Goal: Task Accomplishment & Management: Manage account settings

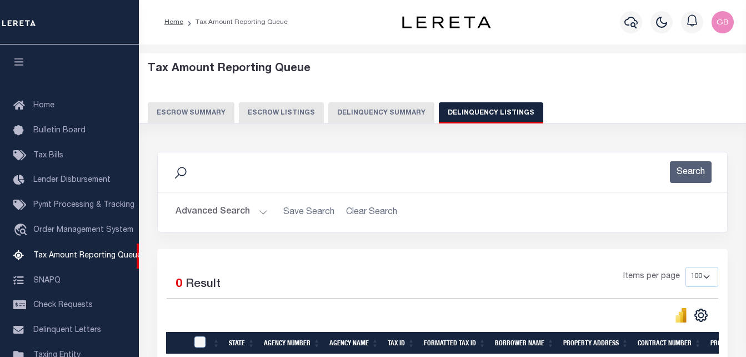
select select
select select "100"
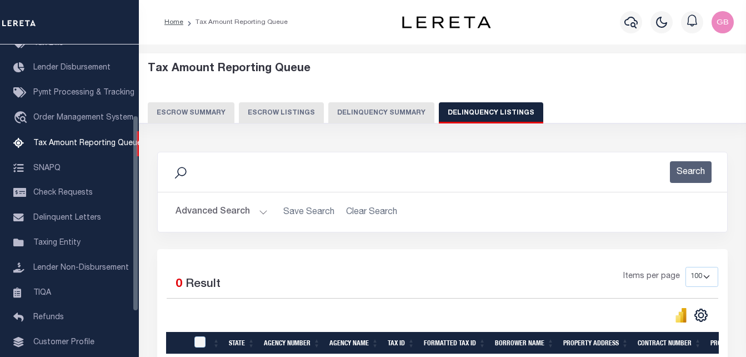
click at [263, 210] on button "Advanced Search" at bounding box center [222, 212] width 92 height 22
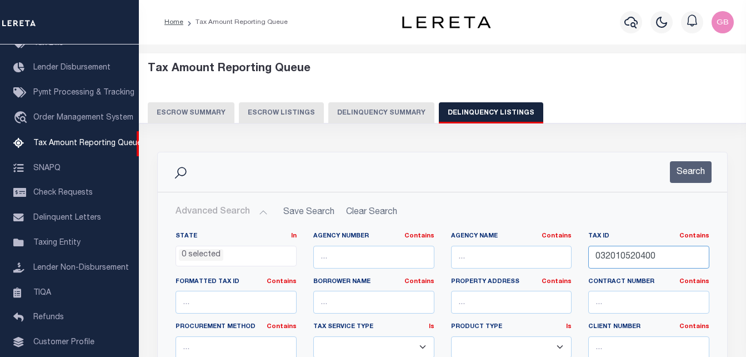
click at [639, 250] on input "032010520400" at bounding box center [649, 257] width 121 height 23
paste input "2860013300"
type input "286001330000"
click at [688, 168] on button "Search" at bounding box center [691, 172] width 42 height 22
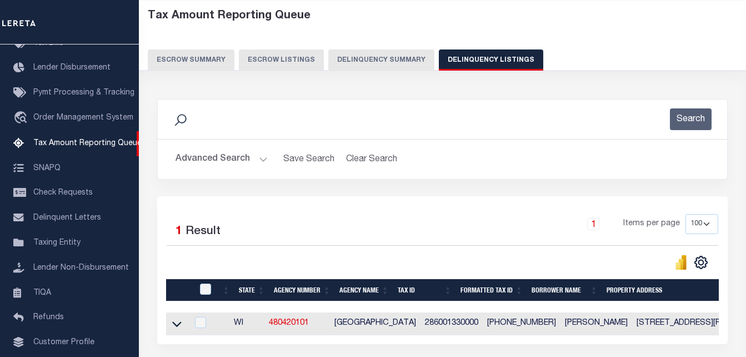
scroll to position [56, 0]
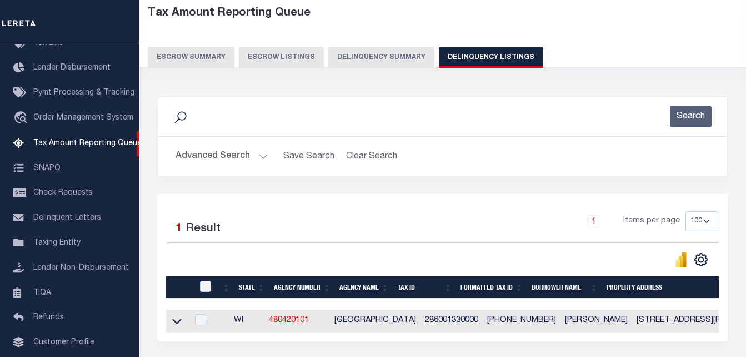
click at [186, 325] on td at bounding box center [177, 321] width 22 height 23
checkbox input "true"
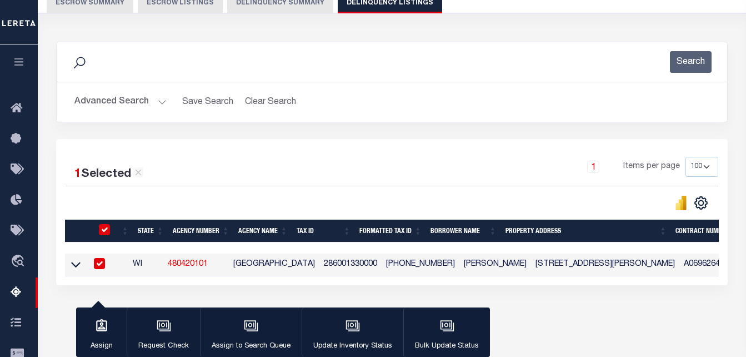
scroll to position [111, 0]
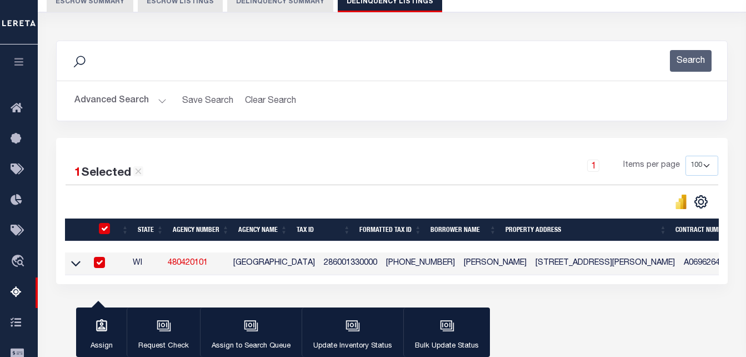
drag, startPoint x: 104, startPoint y: 226, endPoint x: 106, endPoint y: 233, distance: 6.8
click at [104, 226] on input "checkbox" at bounding box center [104, 228] width 11 height 11
checkbox input "false"
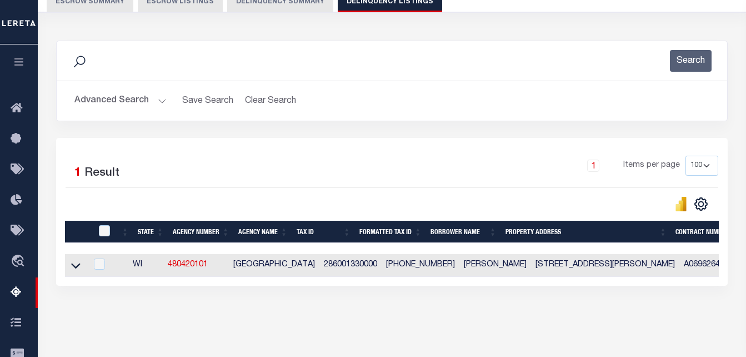
click at [76, 261] on td at bounding box center [76, 265] width 22 height 23
checkbox input "true"
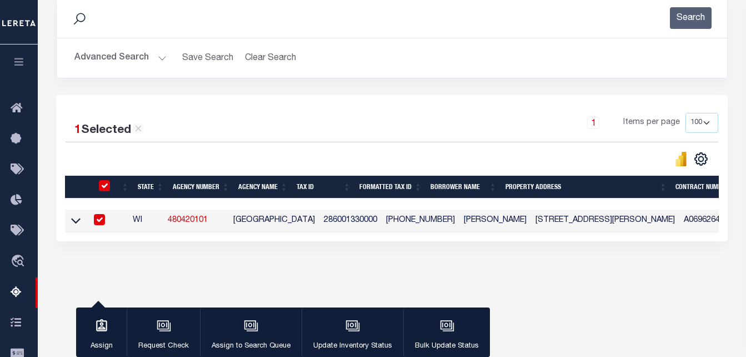
scroll to position [167, 0]
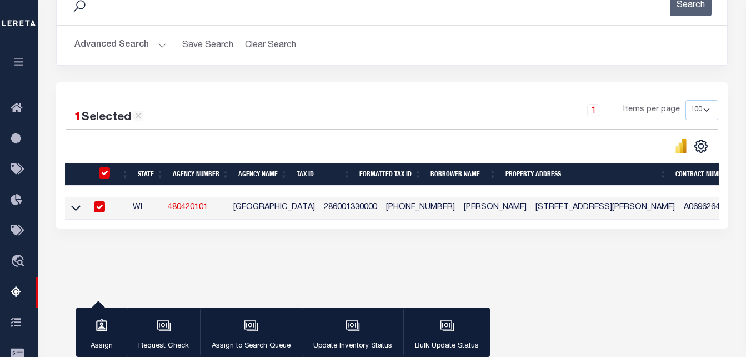
click at [105, 175] on input "checkbox" at bounding box center [104, 172] width 11 height 11
checkbox input "false"
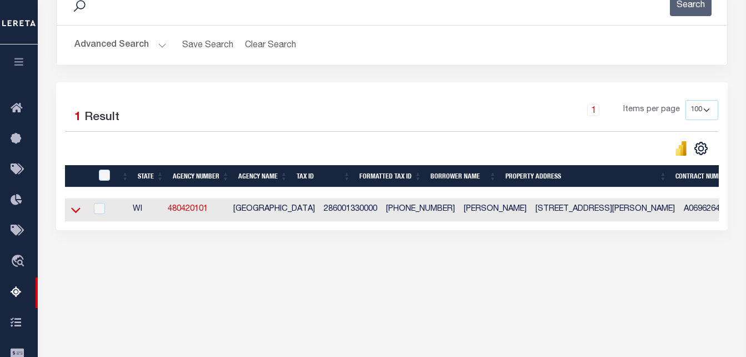
click at [75, 210] on icon at bounding box center [75, 210] width 9 height 12
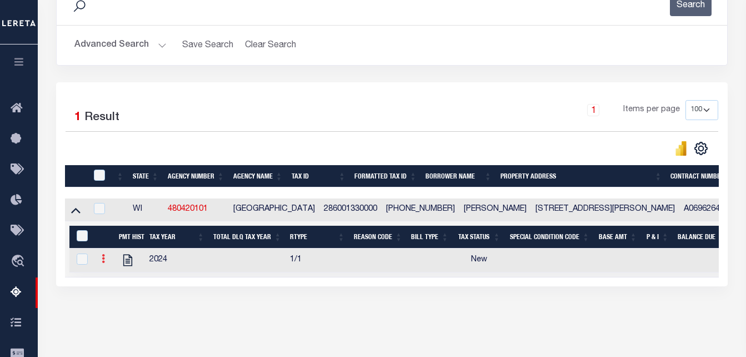
click at [102, 263] on icon at bounding box center [103, 258] width 3 height 9
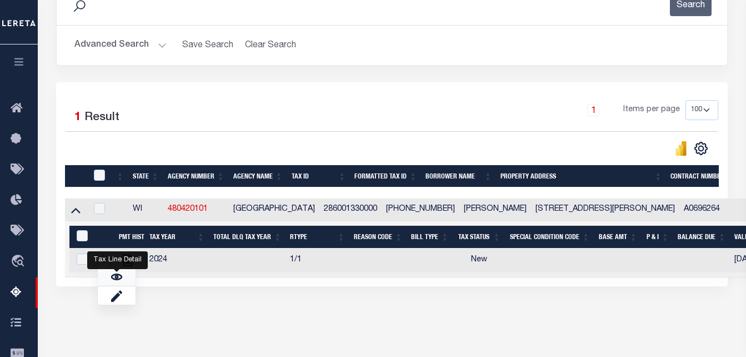
click at [109, 282] on link "" at bounding box center [117, 276] width 38 height 18
checkbox input "true"
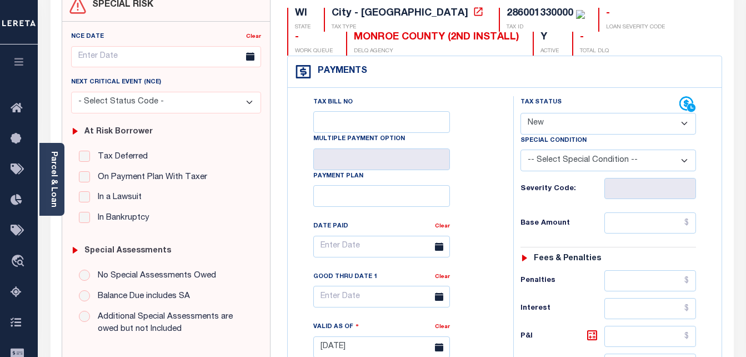
scroll to position [167, 0]
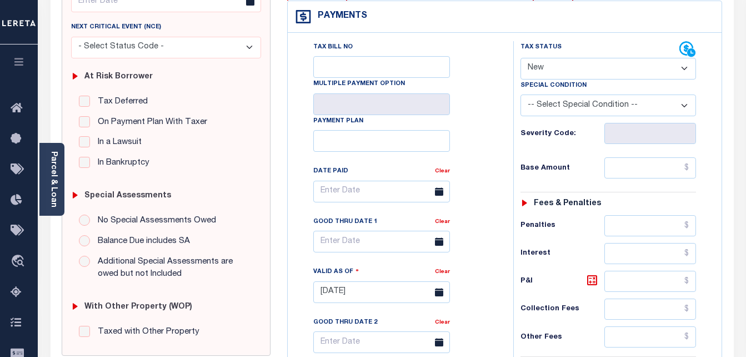
drag, startPoint x: 618, startPoint y: 64, endPoint x: 611, endPoint y: 72, distance: 9.9
click at [618, 64] on select "- Select Status Code - Open Due/Unpaid Paid Incomplete No Tax Due Internal Refu…" at bounding box center [609, 69] width 176 height 22
select select "PYD"
click at [521, 58] on select "- Select Status Code - Open Due/Unpaid Paid Incomplete No Tax Due Internal Refu…" at bounding box center [609, 69] width 176 height 22
type input "[DATE]"
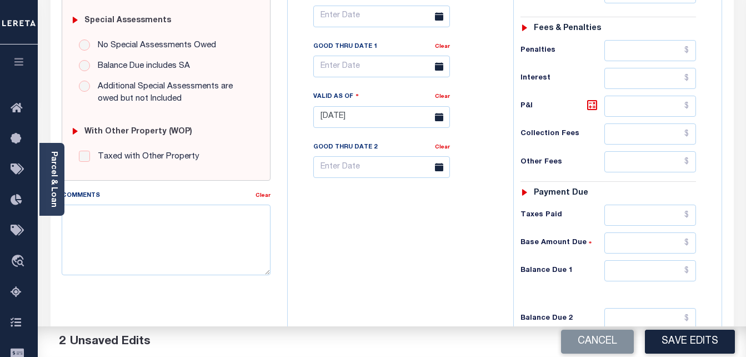
scroll to position [445, 0]
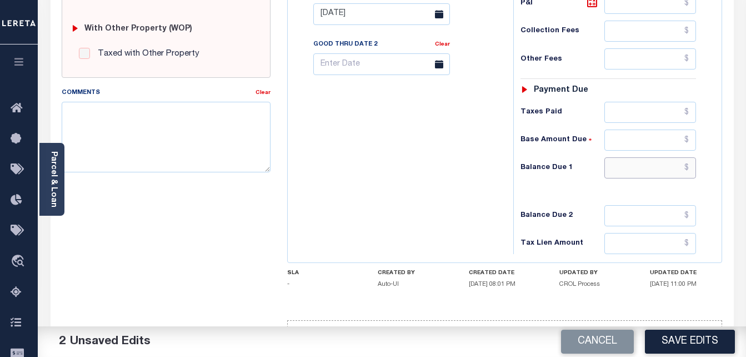
click at [688, 169] on input "text" at bounding box center [651, 167] width 92 height 21
type input "$0.00"
click at [127, 130] on textarea "Comments" at bounding box center [167, 137] width 210 height 70
paste textarea "Barb"
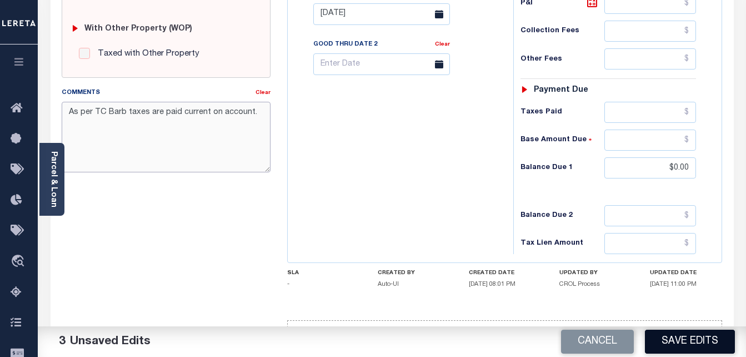
type textarea "As per TC Barb taxes are paid current on account."
click at [665, 339] on button "Save Edits" at bounding box center [690, 342] width 90 height 24
checkbox input "false"
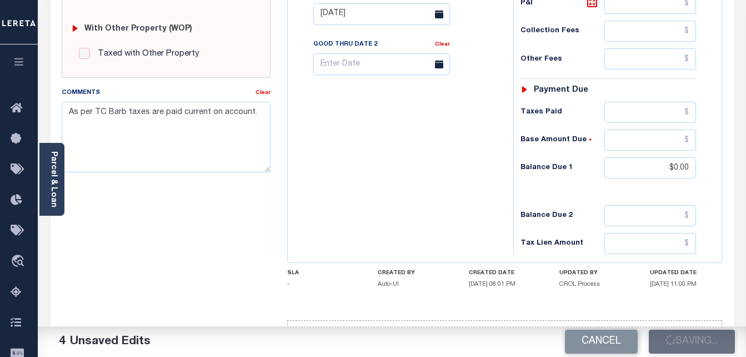
checkbox input "false"
type input "$0"
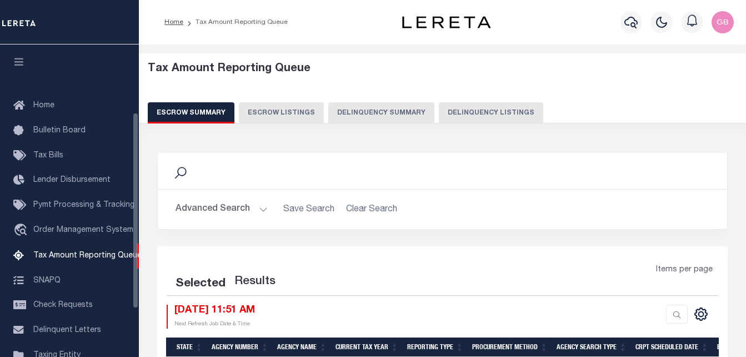
select select "100"
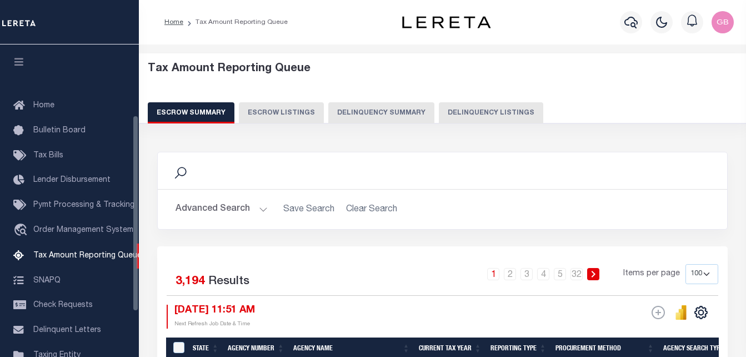
scroll to position [112, 0]
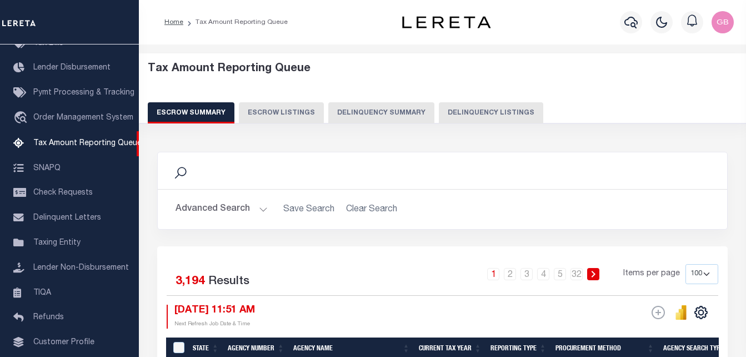
click at [496, 116] on button "Delinquency Listings" at bounding box center [491, 112] width 104 height 21
select select
select select "100"
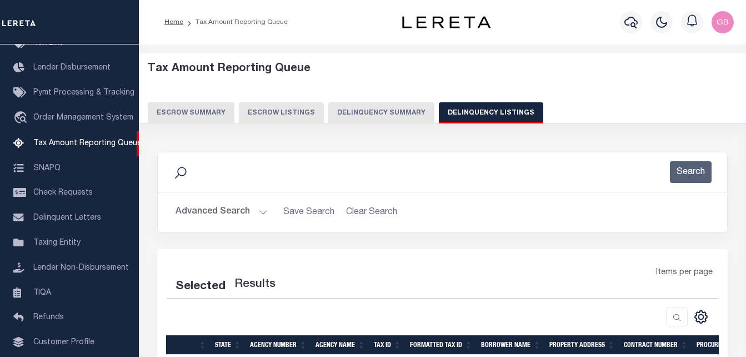
select select "100"
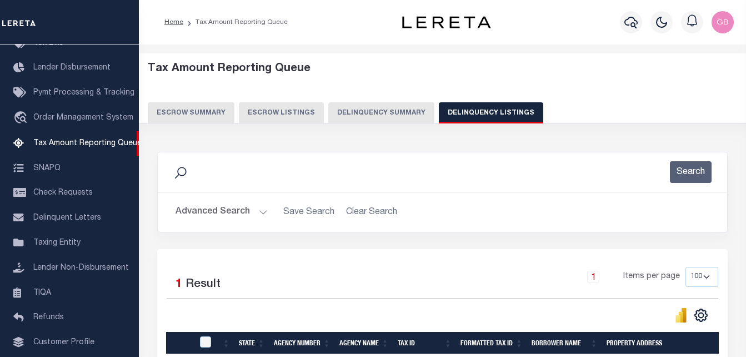
click at [258, 211] on button "Advanced Search" at bounding box center [222, 212] width 92 height 22
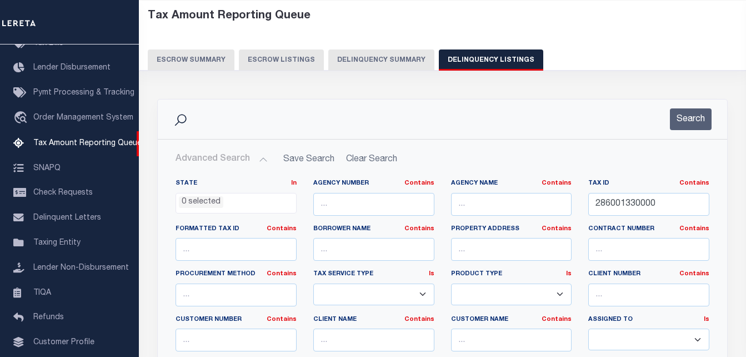
scroll to position [56, 0]
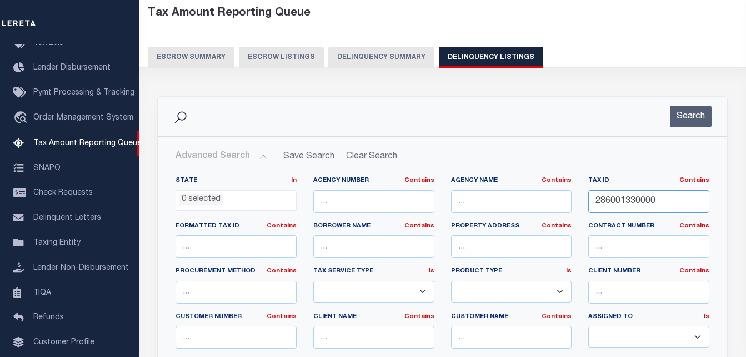
click at [621, 198] on input "286001330000" at bounding box center [649, 201] width 121 height 23
paste input "1240836230018"
type input "281240836230018"
click at [687, 118] on button "Search" at bounding box center [691, 117] width 42 height 22
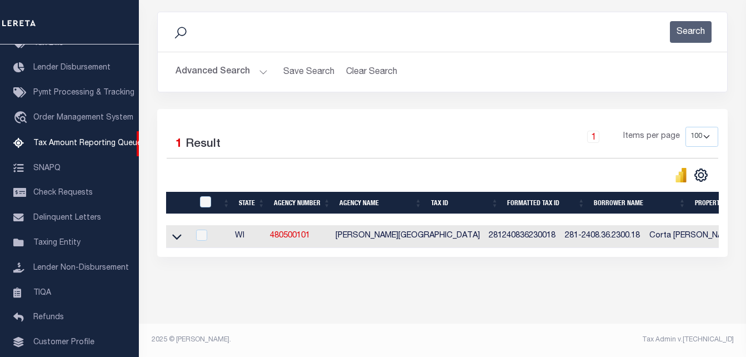
scroll to position [150, 0]
click at [173, 235] on icon at bounding box center [176, 238] width 9 height 6
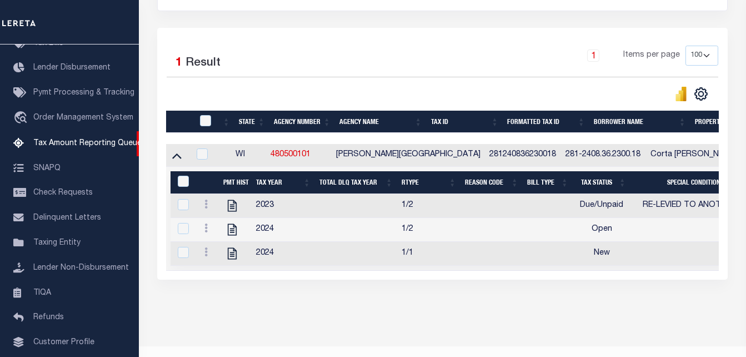
scroll to position [256, 0]
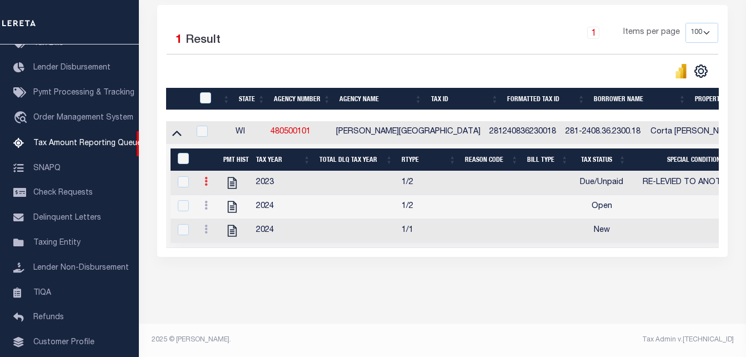
click at [206, 177] on icon at bounding box center [206, 181] width 3 height 9
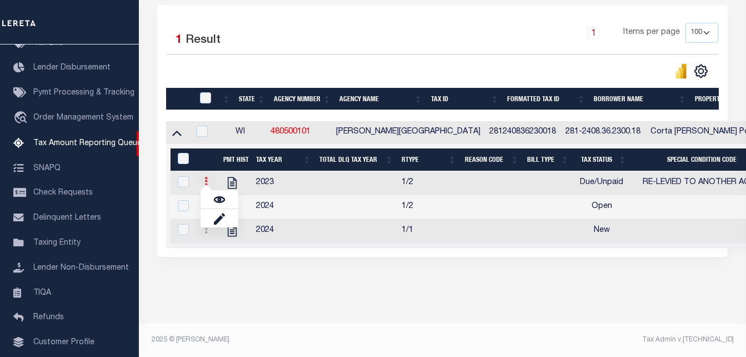
scroll to position [248, 0]
click at [218, 198] on img "" at bounding box center [219, 199] width 11 height 11
checkbox input "true"
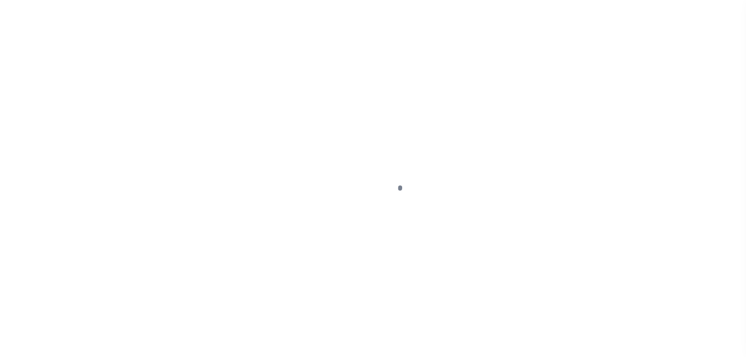
select select "DUE"
select select "31"
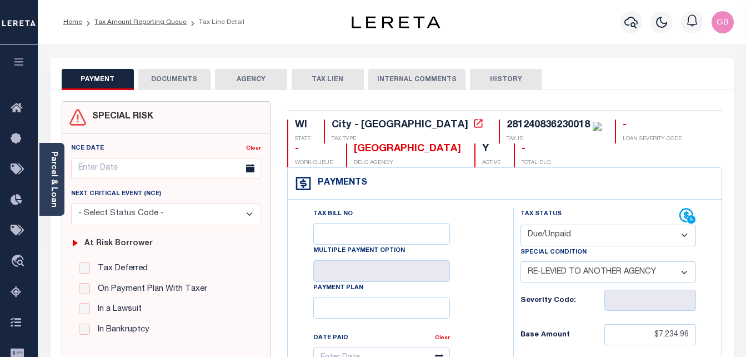
click at [536, 240] on select "- Select Status Code - Open Due/Unpaid Paid Incomplete No Tax Due Internal Refu…" at bounding box center [609, 236] width 176 height 22
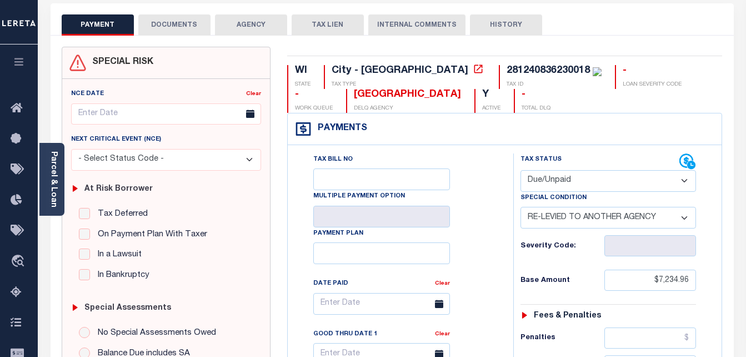
scroll to position [56, 0]
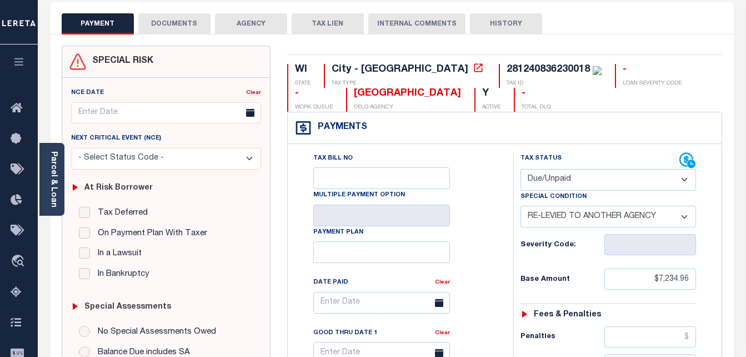
click at [554, 181] on select "- Select Status Code - Open Due/Unpaid Paid Incomplete No Tax Due Internal Refu…" at bounding box center [609, 180] width 176 height 22
click at [521, 170] on select "- Select Status Code - Open Due/Unpaid Paid Incomplete No Tax Due Internal Refu…" at bounding box center [609, 180] width 176 height 22
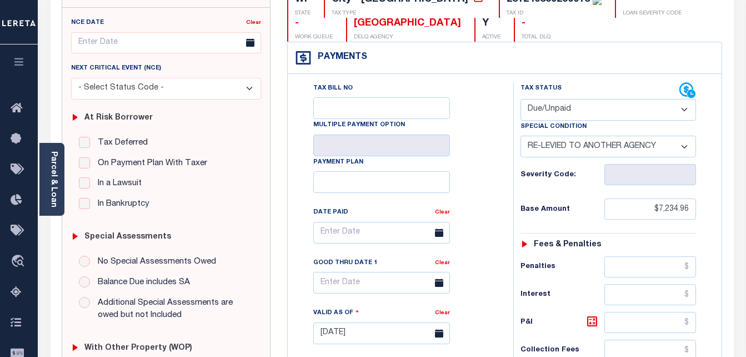
scroll to position [167, 0]
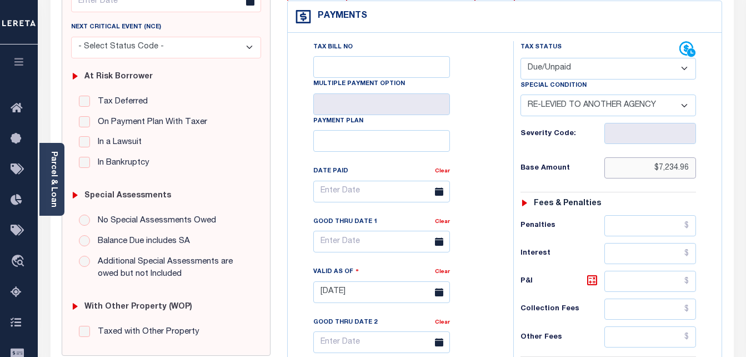
click at [665, 171] on input "$7,234.96" at bounding box center [651, 167] width 92 height 21
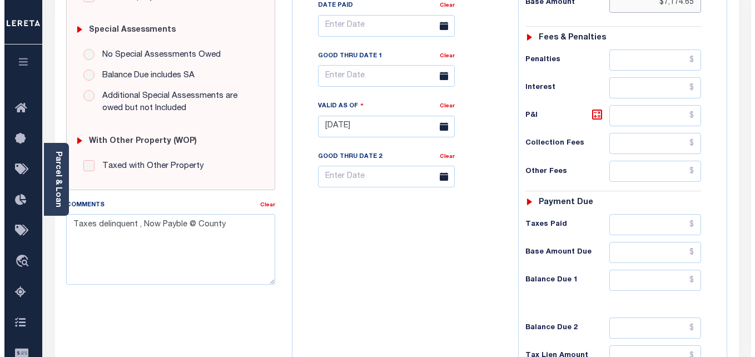
scroll to position [333, 0]
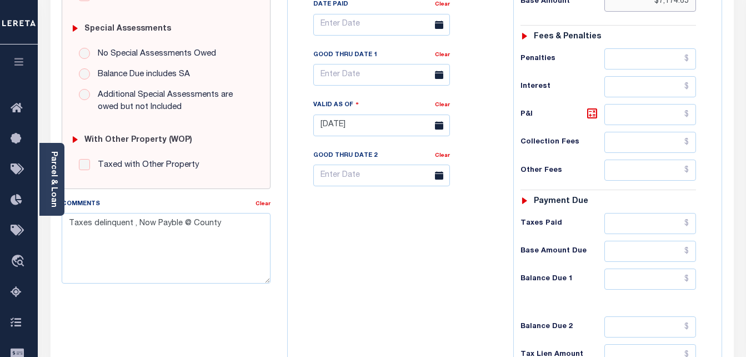
type input "$7,174.65"
type input "[DATE]"
click at [689, 278] on input "text" at bounding box center [651, 278] width 92 height 21
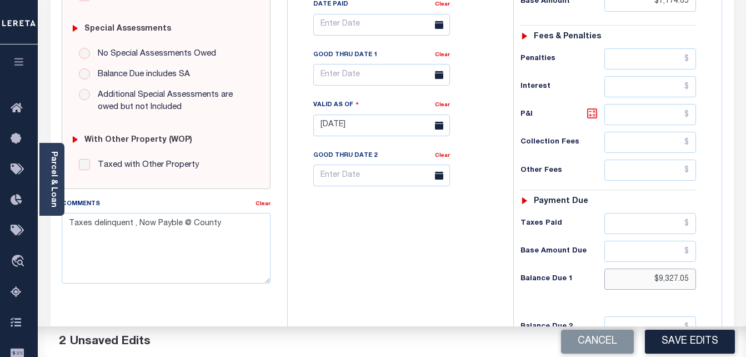
type input "$9,327.05"
click at [589, 116] on icon at bounding box center [592, 113] width 13 height 13
type input "$2,152.40"
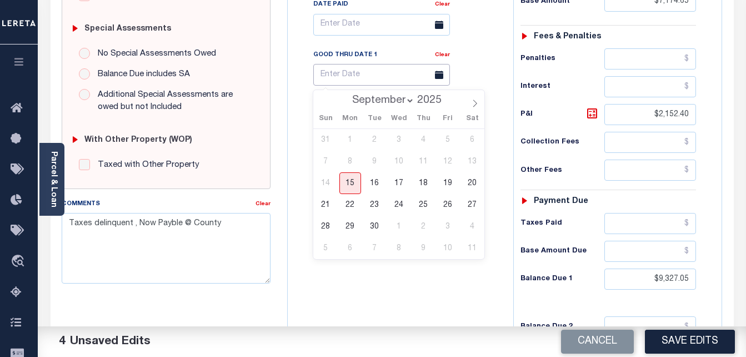
click at [345, 81] on input "text" at bounding box center [381, 75] width 137 height 22
click at [374, 227] on span "30" at bounding box center [375, 227] width 22 height 22
type input "[DATE]"
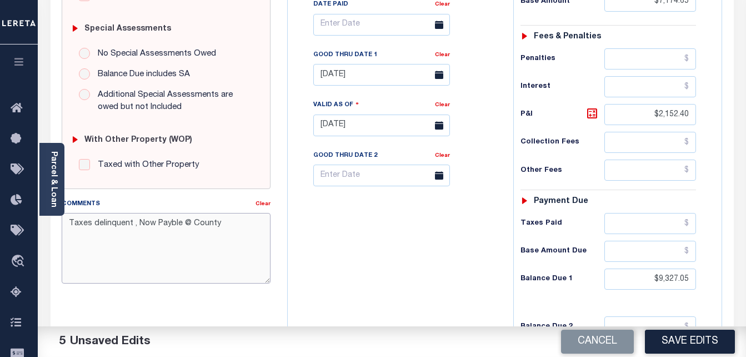
click at [216, 223] on textarea "Taxes delinquent , Now Payble @ County" at bounding box center [167, 248] width 210 height 70
click at [69, 219] on textarea "Taxes delinquent , Now Payble @ County" at bounding box center [167, 248] width 210 height 70
drag, startPoint x: 124, startPoint y: 240, endPoint x: 62, endPoint y: 220, distance: 65.4
click at [62, 220] on textarea "Spoke to TC [PERSON_NAME] Taxes delinquent , Now Payble @ County" at bounding box center [167, 248] width 210 height 70
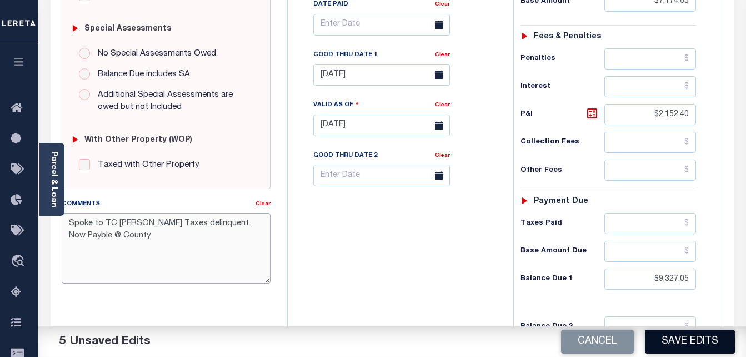
type textarea "Spoke to TC PAM Taxes delinquent , Now Payble @ County"
click at [696, 335] on button "Save Edits" at bounding box center [690, 342] width 90 height 24
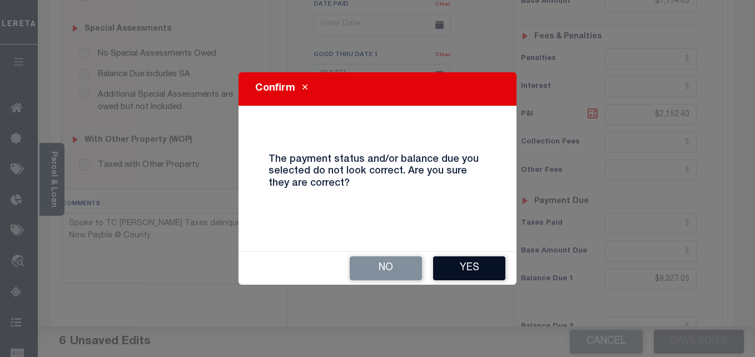
click at [472, 262] on button "Yes" at bounding box center [469, 268] width 72 height 24
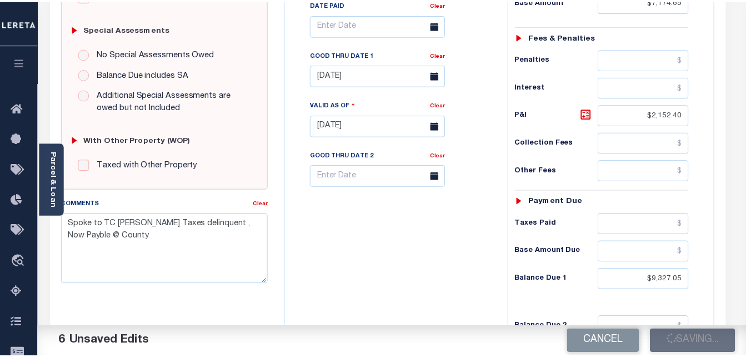
scroll to position [345, 0]
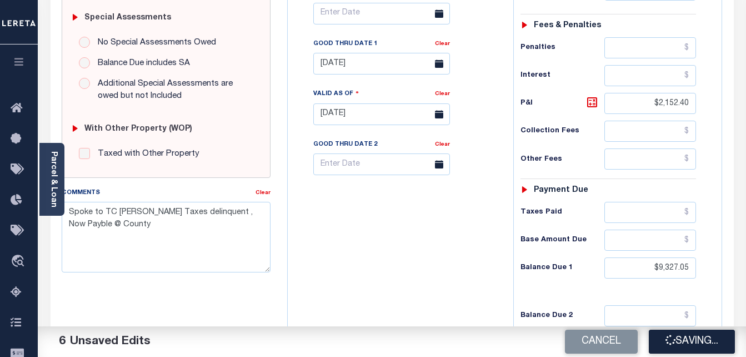
checkbox input "false"
type input "0"
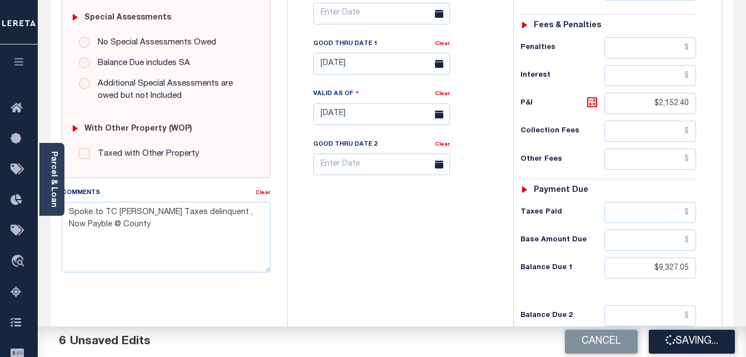
type input "$7,174.65"
type input "$2,152.4"
type input "$9,327.05"
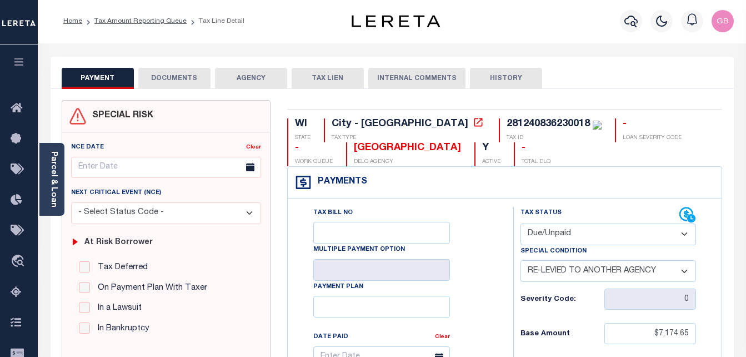
scroll to position [0, 0]
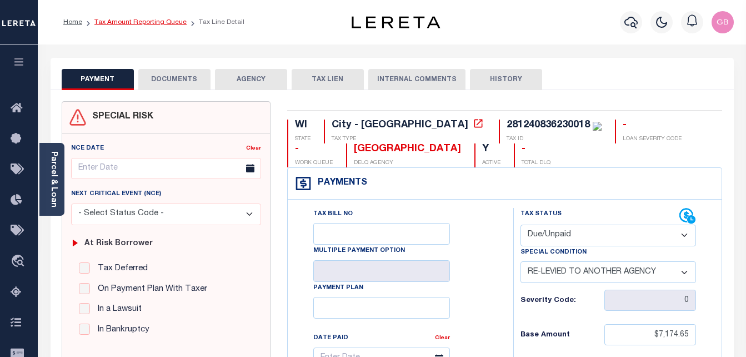
click at [153, 22] on link "Tax Amount Reporting Queue" at bounding box center [140, 22] width 92 height 7
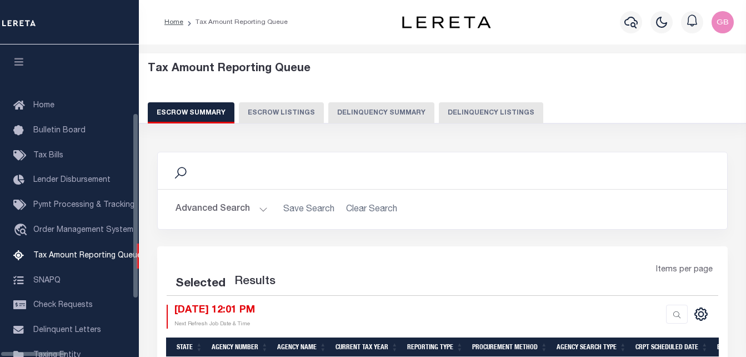
select select "100"
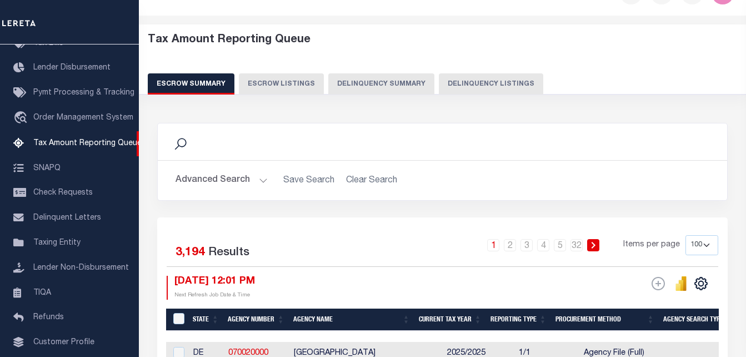
scroll to position [29, 0]
click at [459, 89] on button "Delinquency Listings" at bounding box center [491, 83] width 104 height 21
select select "100"
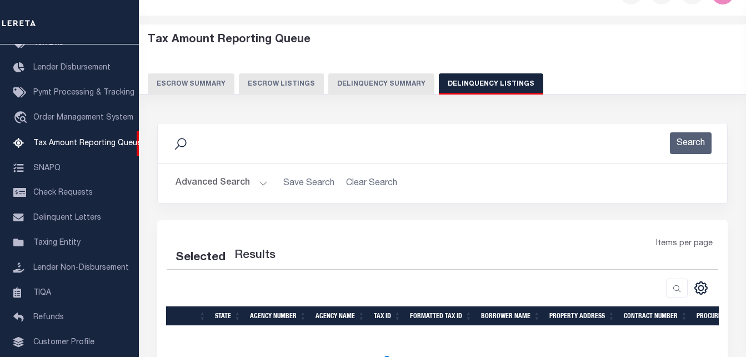
scroll to position [138, 0]
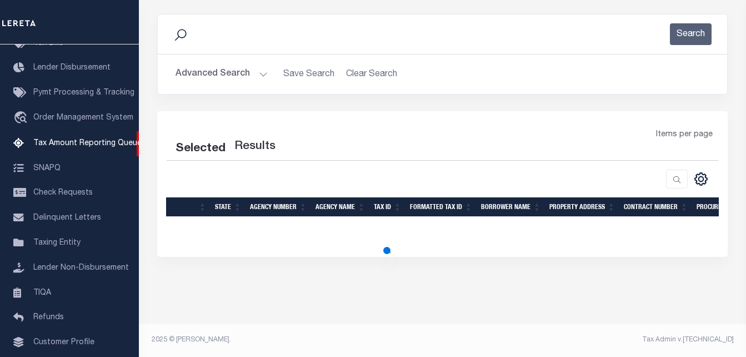
select select "100"
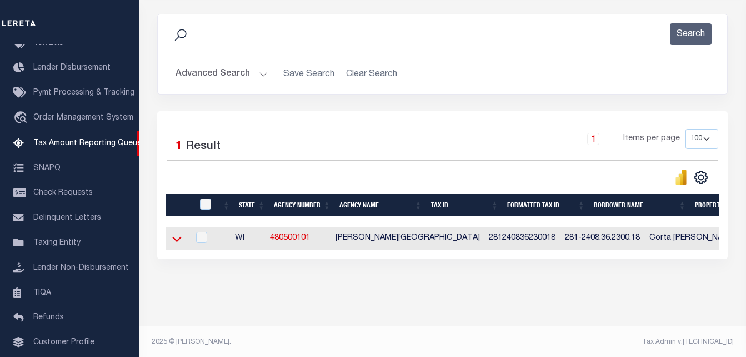
click at [180, 238] on icon at bounding box center [176, 239] width 9 height 12
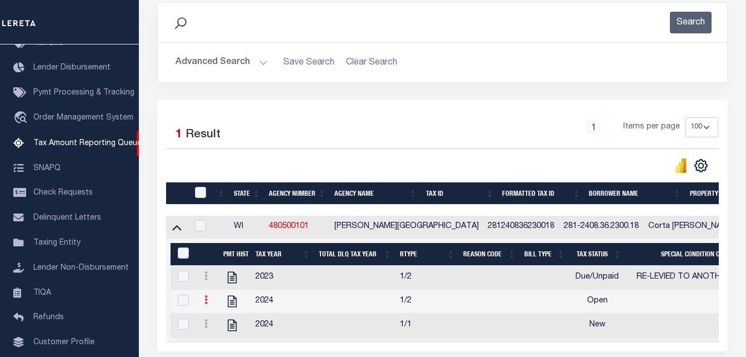
click at [206, 304] on icon at bounding box center [206, 299] width 3 height 9
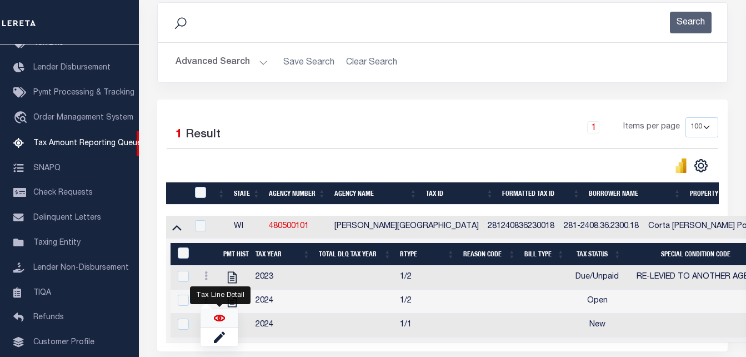
click at [218, 323] on img "" at bounding box center [219, 317] width 11 height 11
checkbox input "true"
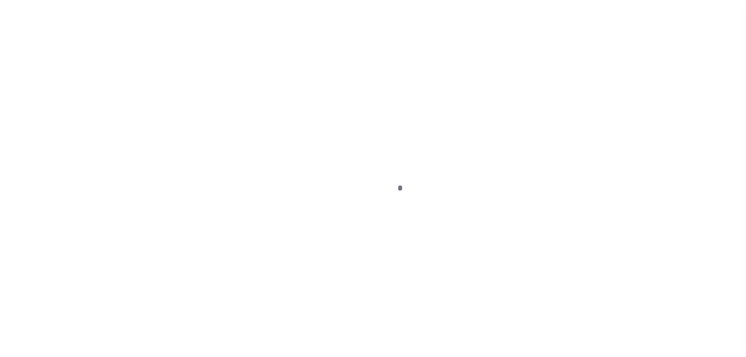
select select "OP2"
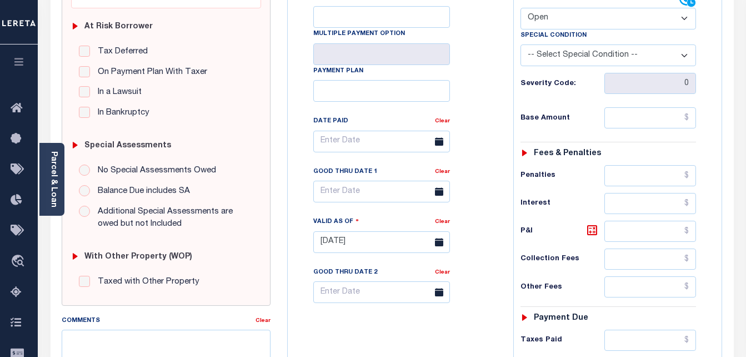
scroll to position [278, 0]
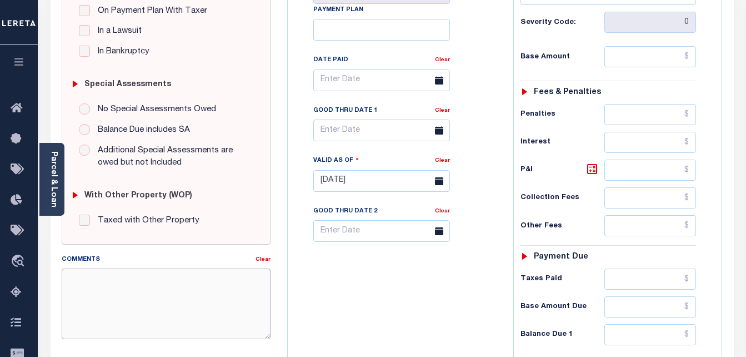
click at [132, 298] on textarea "Comments" at bounding box center [167, 303] width 210 height 70
paste textarea "Spoke to TC [PERSON_NAME] Taxes delinquent , Now Payble @ County"
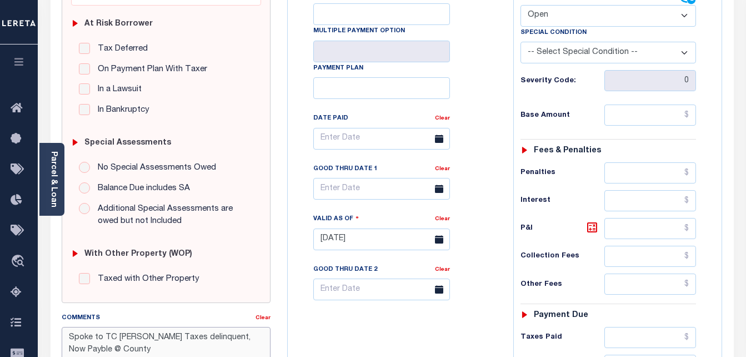
scroll to position [222, 0]
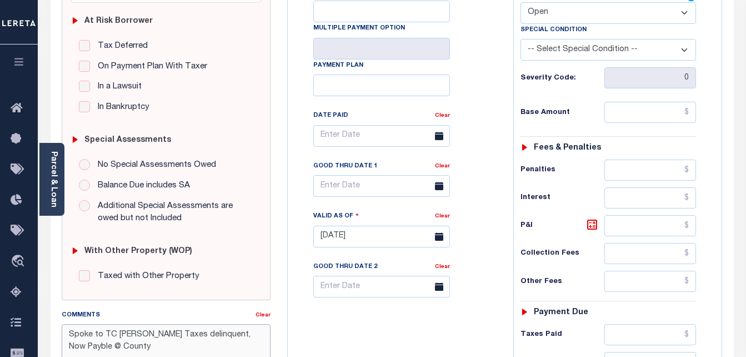
type textarea "Spoke to TC [PERSON_NAME] Taxes delinquent, Now Payble @ County"
type input "[DATE]"
click at [686, 118] on input "text" at bounding box center [651, 112] width 92 height 21
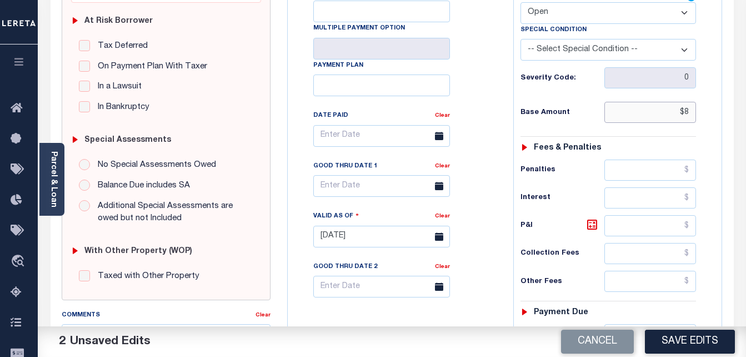
type input "$"
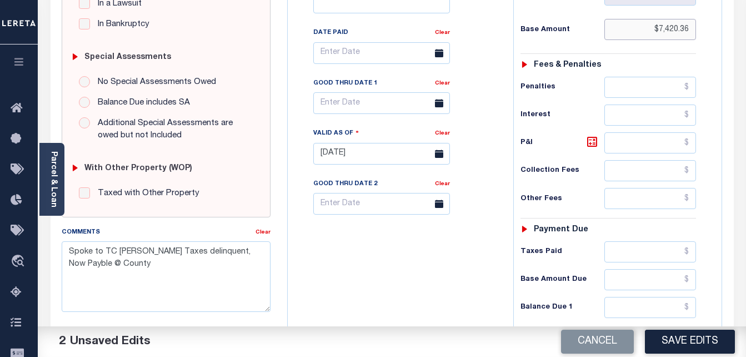
scroll to position [333, 0]
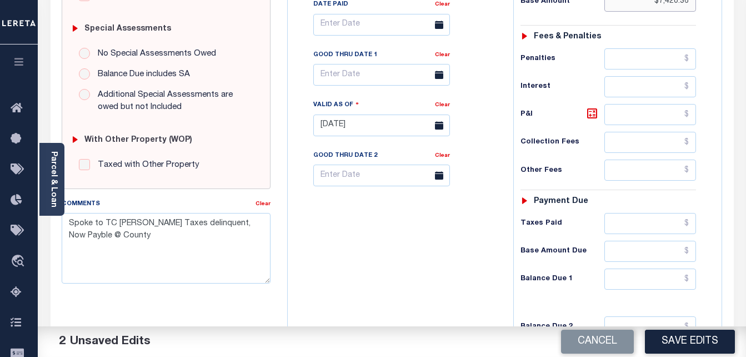
type input "$7,420.36"
click at [689, 284] on input "text" at bounding box center [651, 278] width 92 height 21
type input "$8,310.80"
click at [586, 113] on icon at bounding box center [592, 113] width 13 height 13
type input "$890.44"
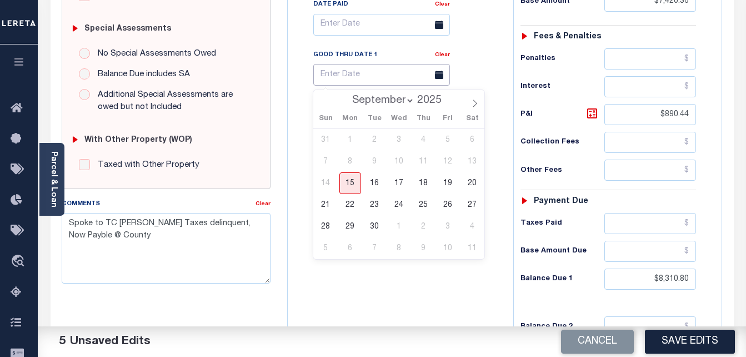
click at [364, 83] on input "text" at bounding box center [381, 75] width 137 height 22
click at [381, 232] on span "30" at bounding box center [375, 227] width 22 height 22
type input "[DATE]"
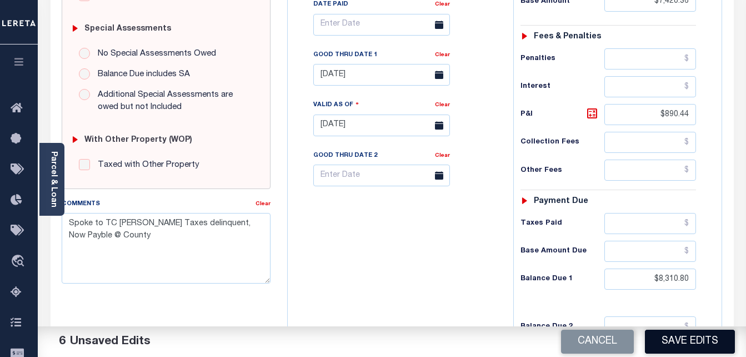
click at [679, 336] on button "Save Edits" at bounding box center [690, 342] width 90 height 24
checkbox input "false"
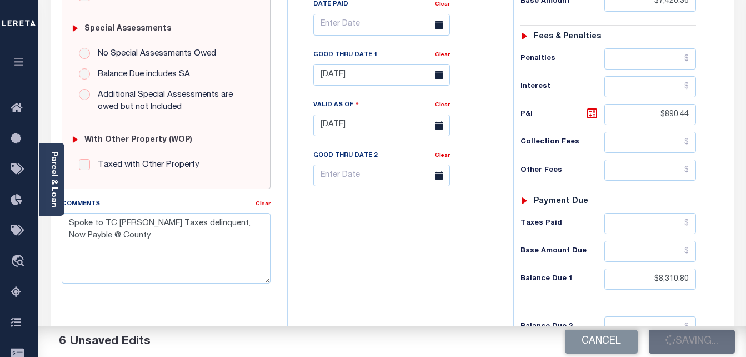
type input "$7,420.36"
type input "$890.44"
type input "$8,310.8"
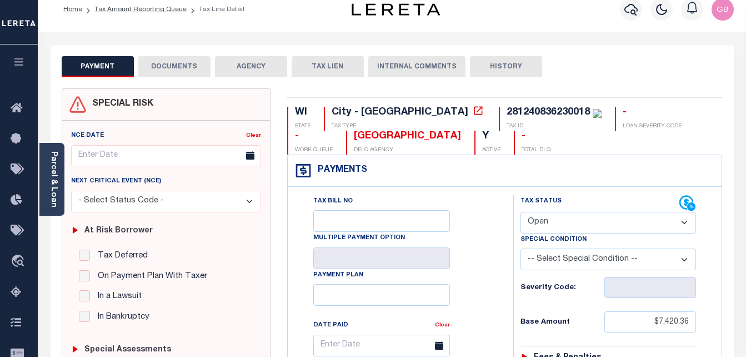
scroll to position [0, 0]
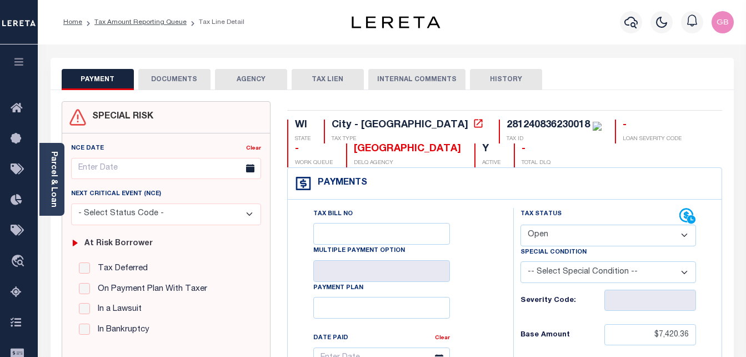
click at [507, 121] on div "281240836230018" at bounding box center [548, 125] width 83 height 10
copy div "281240836230018"
click at [153, 19] on link "Tax Amount Reporting Queue" at bounding box center [140, 22] width 92 height 7
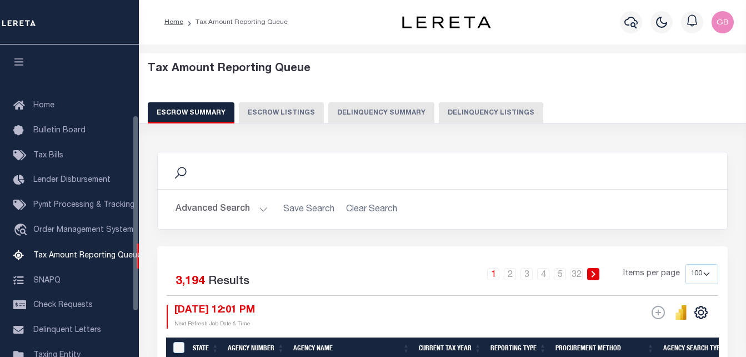
select select "100"
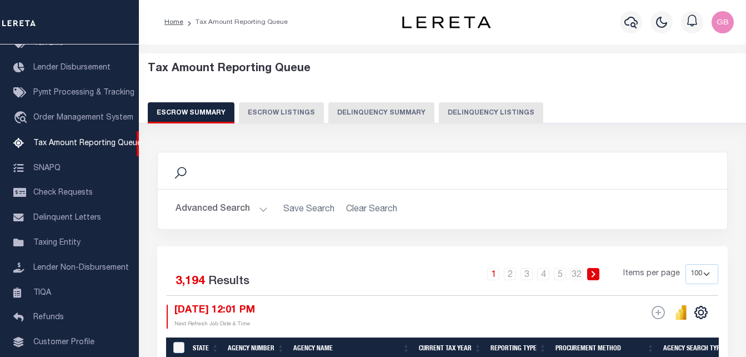
click at [489, 102] on div "Tax Amount Reporting Queue Escrow Summary Escrow Listings Delinquency Summary" at bounding box center [443, 92] width 590 height 61
click at [489, 112] on button "Delinquency Listings" at bounding box center [491, 112] width 104 height 21
select select "100"
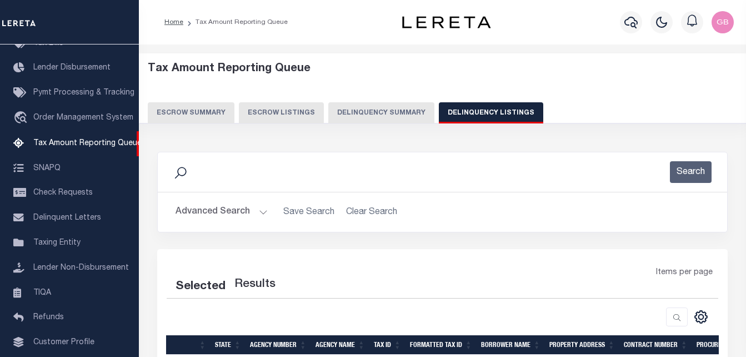
select select "100"
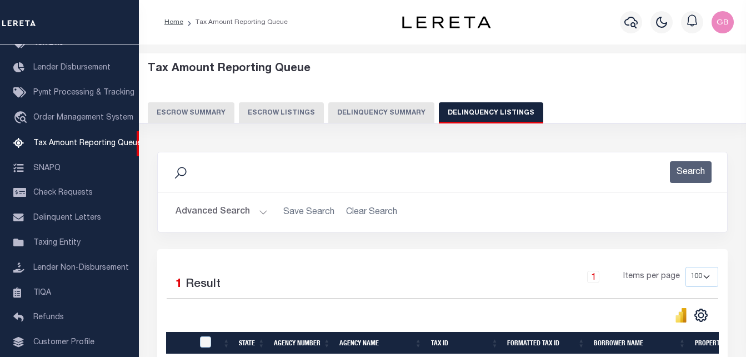
click at [261, 211] on button "Advanced Search" at bounding box center [222, 212] width 92 height 22
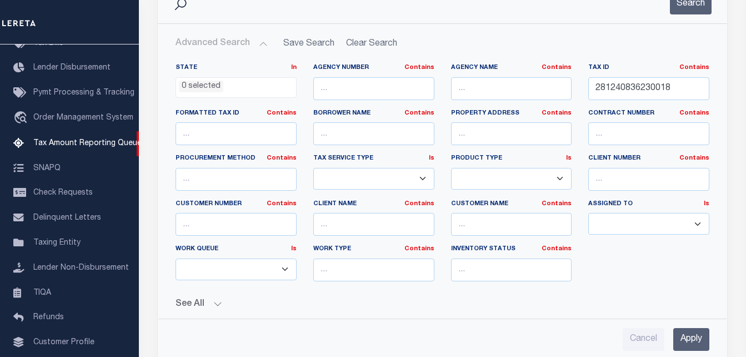
scroll to position [111, 0]
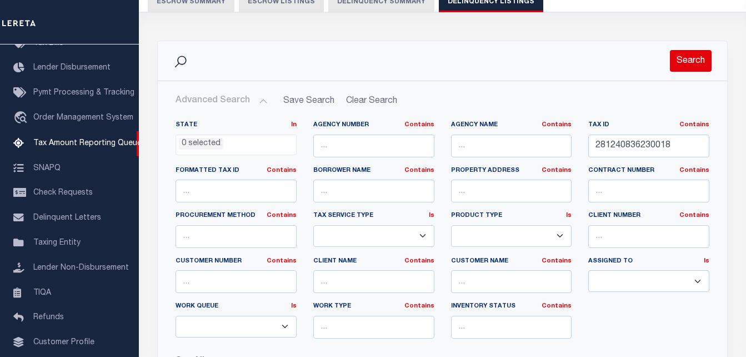
click at [688, 68] on button "Search" at bounding box center [691, 61] width 42 height 22
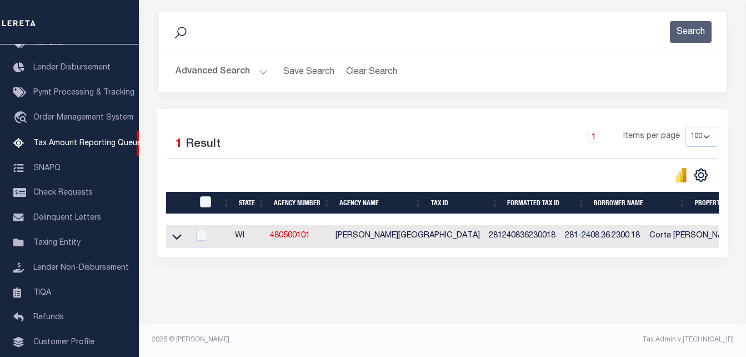
scroll to position [150, 0]
click at [175, 231] on icon at bounding box center [176, 237] width 9 height 12
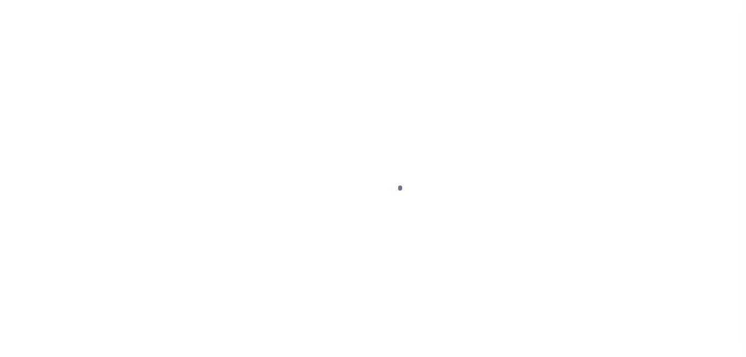
select select "DUE"
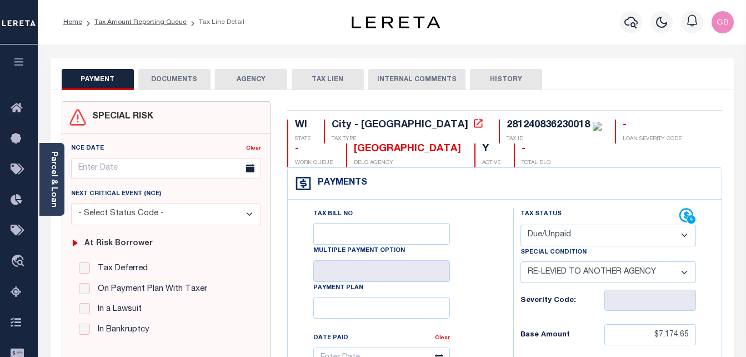
click at [570, 276] on select "-- Select Special Condition -- 3RD PARTY TAX LIEN AGENCY TAX LIEN (A.K.A Inside…" at bounding box center [609, 272] width 176 height 22
select select "0"
click at [521, 262] on select "-- Select Special Condition -- 3RD PARTY TAX LIEN AGENCY TAX LIEN (A.K.A Inside…" at bounding box center [609, 272] width 176 height 22
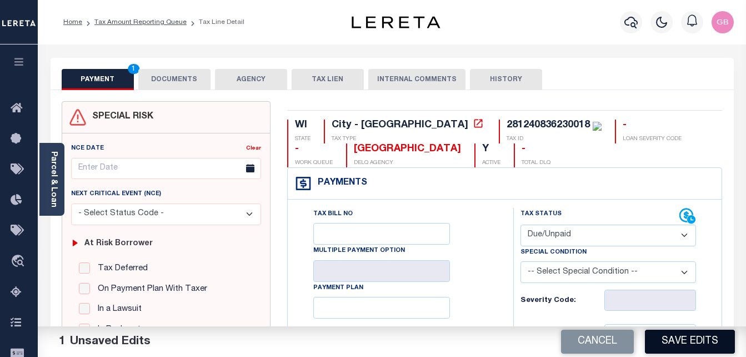
click at [694, 336] on button "Save Edits" at bounding box center [690, 342] width 90 height 24
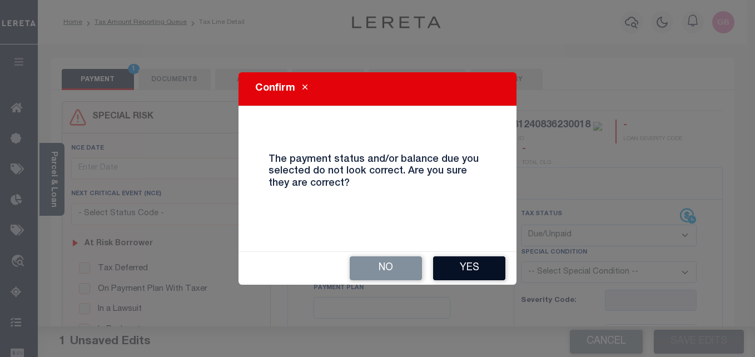
click at [473, 258] on button "Yes" at bounding box center [469, 268] width 72 height 24
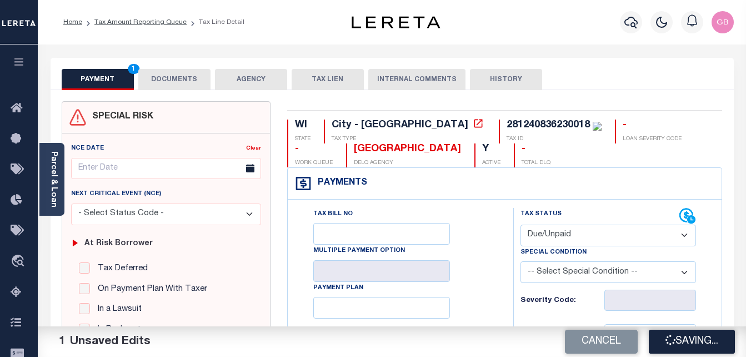
checkbox input "false"
type input "$7,174.65"
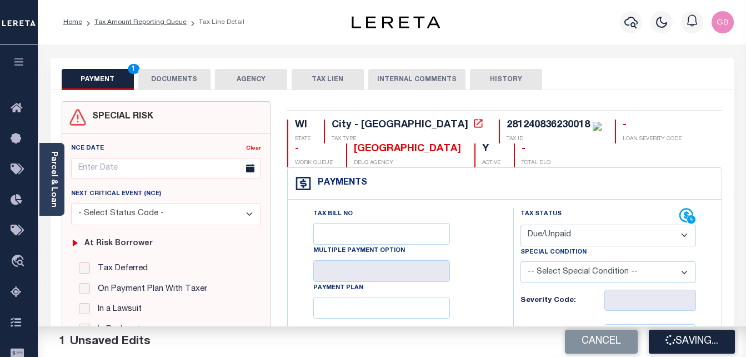
type input "$2,152.4"
type input "$9,327.05"
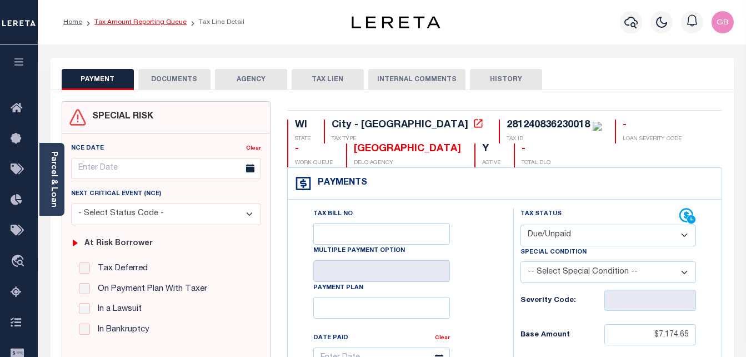
click at [110, 24] on link "Tax Amount Reporting Queue" at bounding box center [140, 22] width 92 height 7
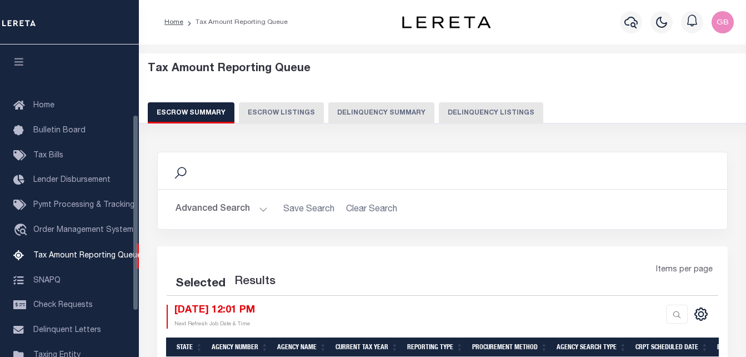
click at [498, 105] on button "Delinquency Listings" at bounding box center [491, 112] width 104 height 21
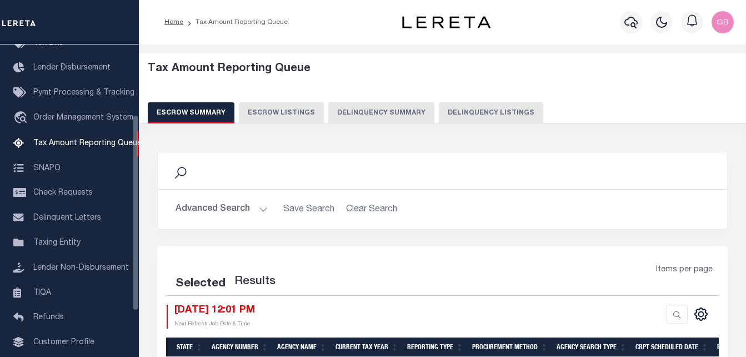
select select "100"
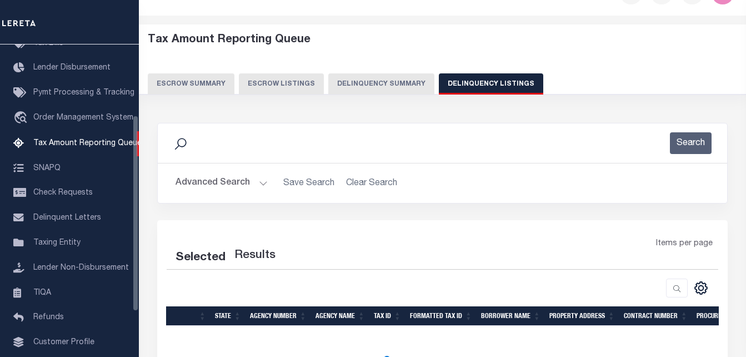
select select "100"
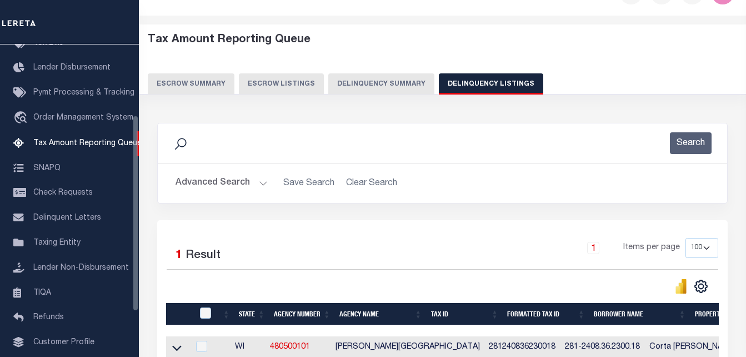
scroll to position [111, 0]
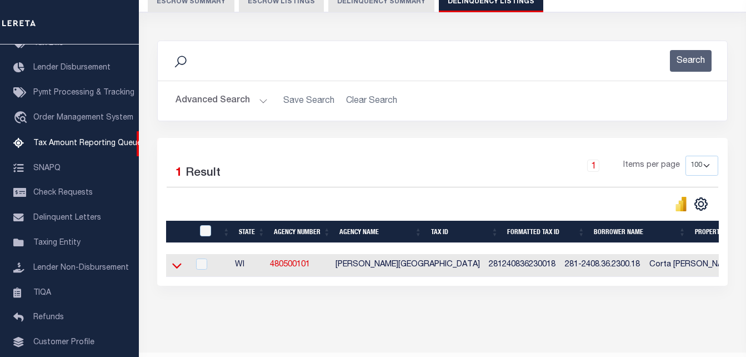
click at [173, 266] on icon at bounding box center [176, 266] width 9 height 6
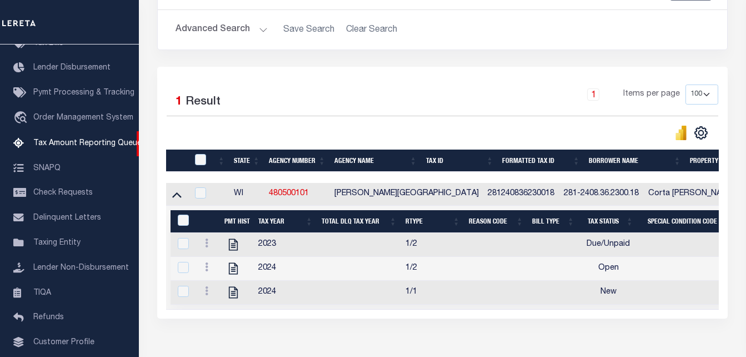
scroll to position [256, 0]
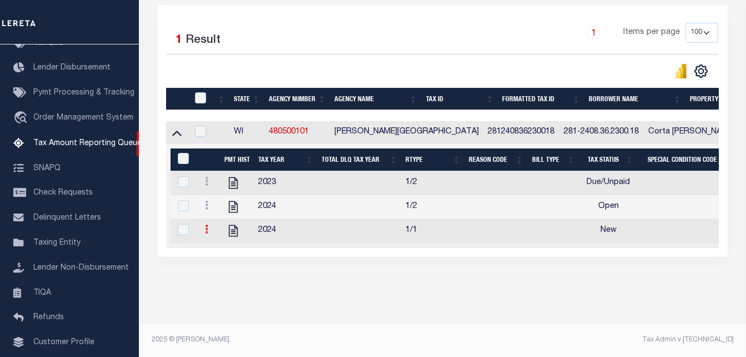
click at [205, 227] on link at bounding box center [207, 230] width 12 height 9
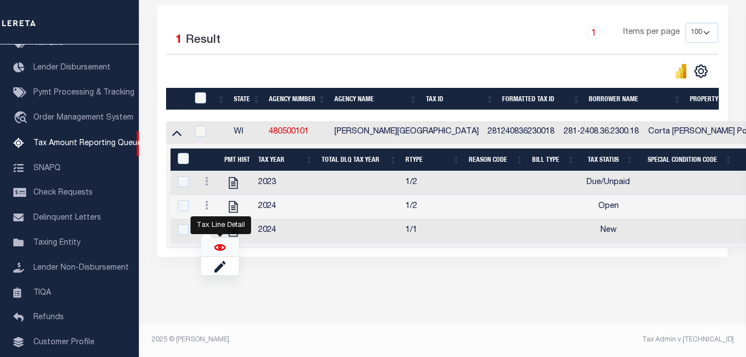
click at [215, 247] on img "" at bounding box center [220, 247] width 11 height 11
checkbox input "true"
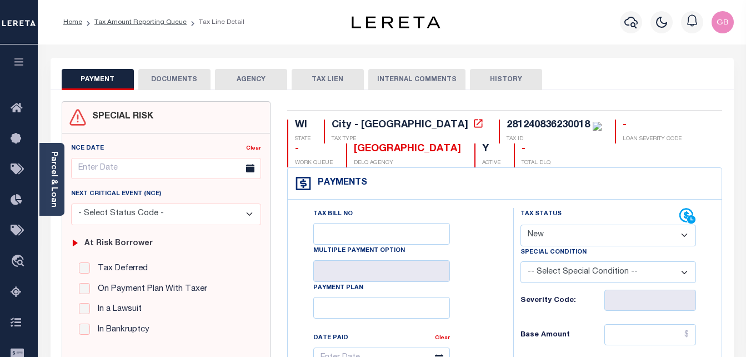
click at [612, 232] on select "- Select Status Code - Open Due/Unpaid Paid Incomplete No Tax Due Internal Refu…" at bounding box center [609, 236] width 176 height 22
select select "DUE"
click at [521, 225] on select "- Select Status Code - Open Due/Unpaid Paid Incomplete No Tax Due Internal Refu…" at bounding box center [609, 236] width 176 height 22
type input "[DATE]"
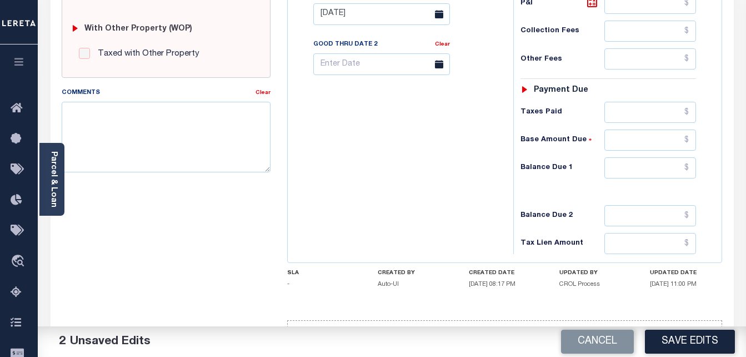
scroll to position [485, 0]
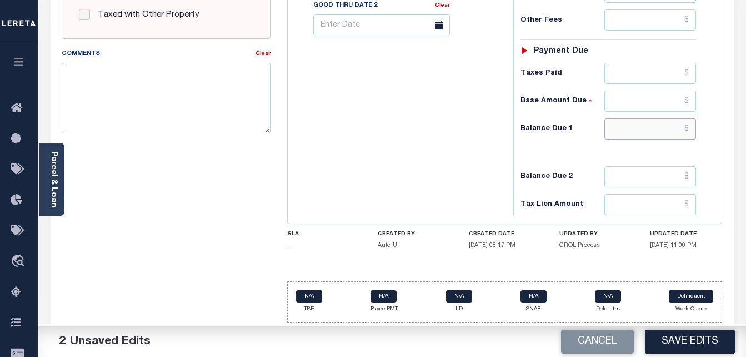
click at [689, 132] on input "text" at bounding box center [651, 128] width 92 height 21
paste input "8310.80"
type input "$8,310.80"
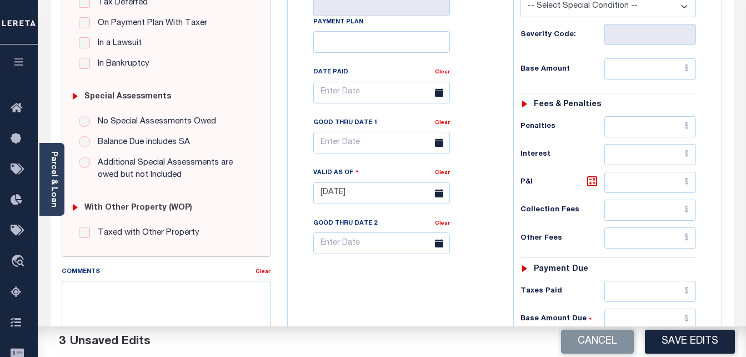
scroll to position [263, 0]
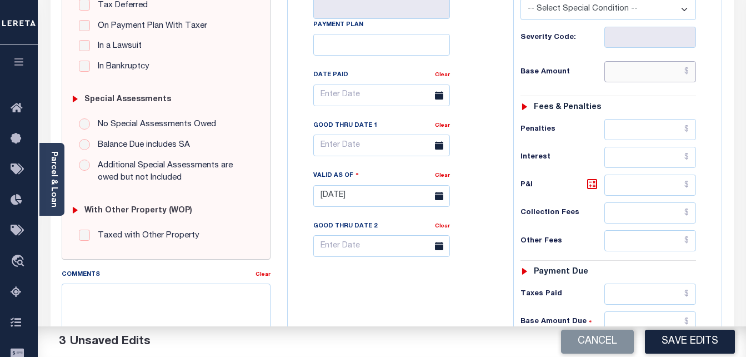
click at [689, 74] on input "text" at bounding box center [651, 71] width 92 height 21
click at [689, 73] on input "text" at bounding box center [651, 71] width 92 height 21
type input "$7,420.36"
click at [465, 140] on div "Tax Bill No Multiple Payment Option Payment Plan Clear" at bounding box center [398, 101] width 198 height 312
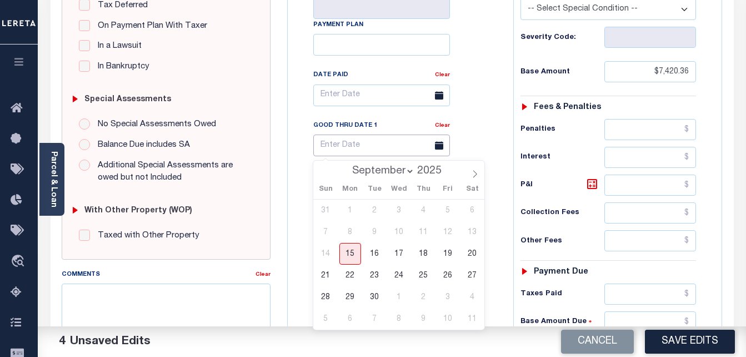
click at [345, 140] on input "text" at bounding box center [381, 146] width 137 height 22
click at [372, 294] on span "30" at bounding box center [375, 297] width 22 height 22
type input "[DATE]"
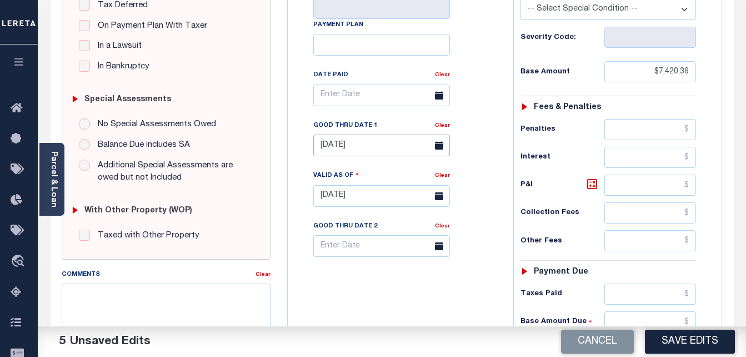
scroll to position [318, 0]
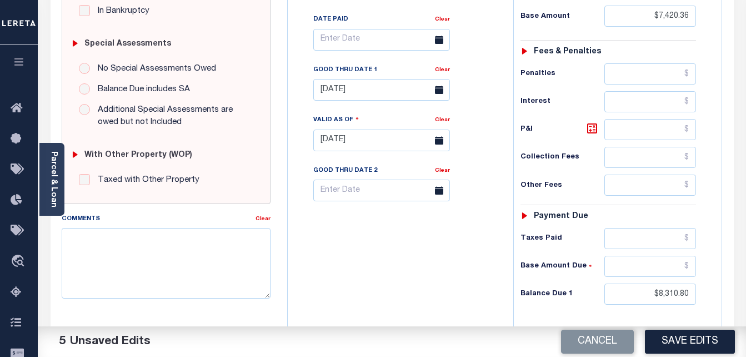
click at [144, 299] on div "Comments Clear" at bounding box center [166, 260] width 226 height 94
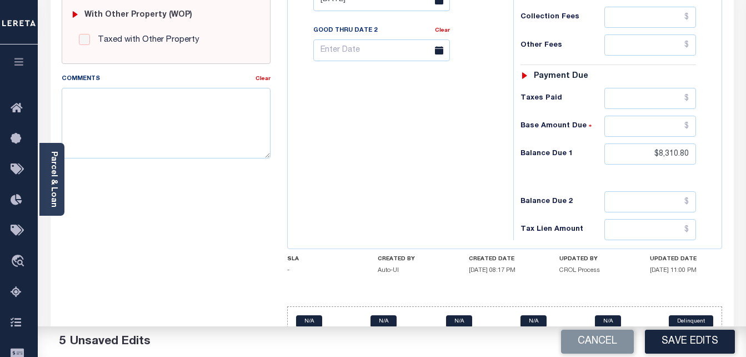
scroll to position [485, 0]
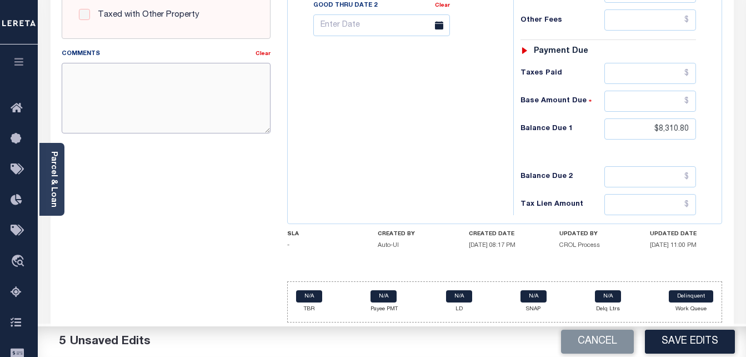
click at [96, 89] on textarea "Comments" at bounding box center [167, 98] width 210 height 70
click at [143, 78] on textarea "As TC PAM" at bounding box center [167, 98] width 210 height 70
click at [78, 69] on textarea "As TC PAM taxes are paid to county" at bounding box center [167, 98] width 210 height 70
click at [217, 80] on textarea "As per TC PAM taxes are paid to county" at bounding box center [167, 98] width 210 height 70
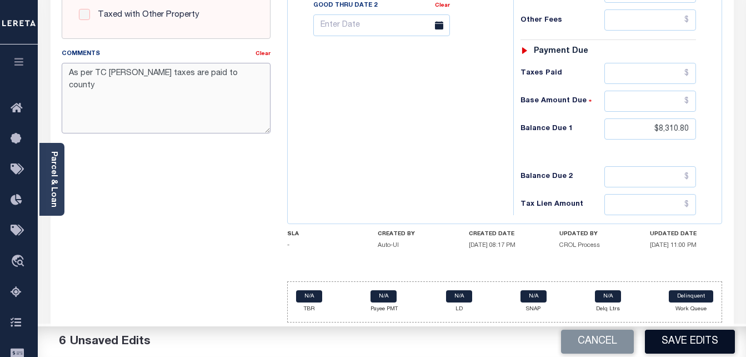
type textarea "As per TC PAM taxes are paid to county"
click at [684, 343] on button "Save Edits" at bounding box center [690, 342] width 90 height 24
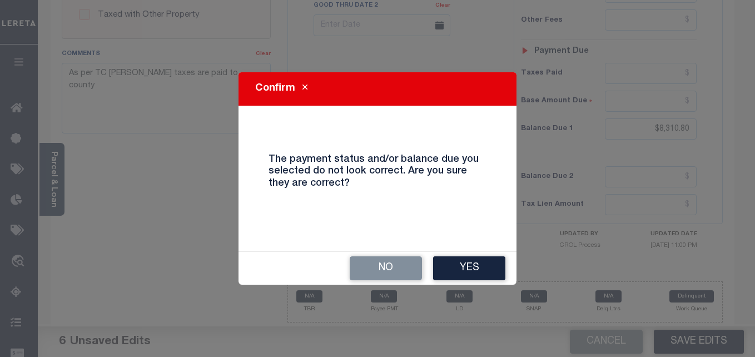
click at [454, 262] on button "Yes" at bounding box center [469, 268] width 72 height 24
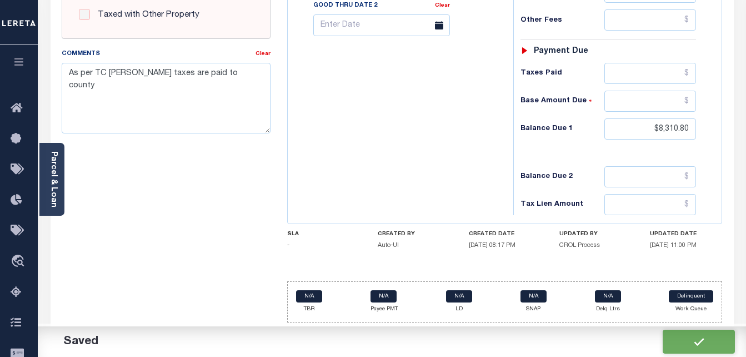
checkbox input "false"
type input "$7,420.36"
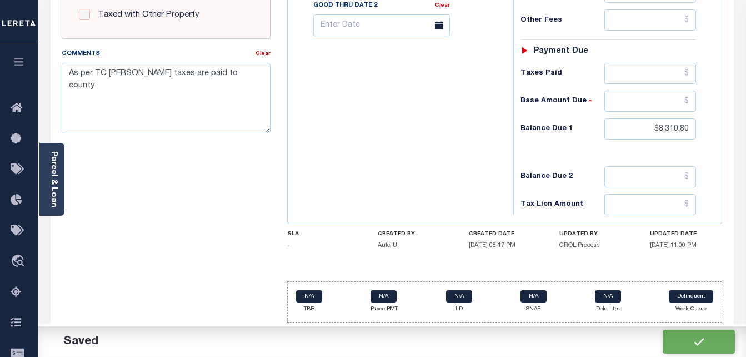
type input "$8,310.8"
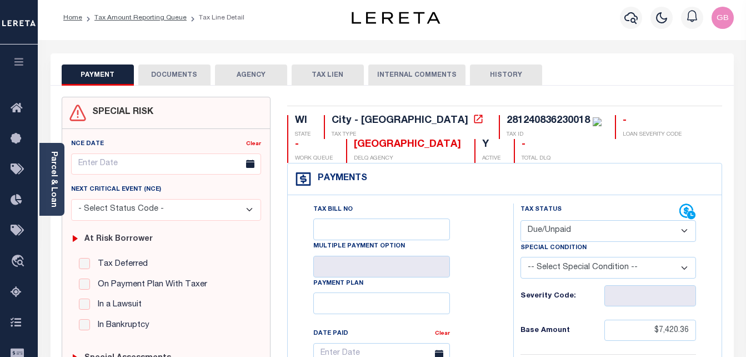
scroll to position [0, 0]
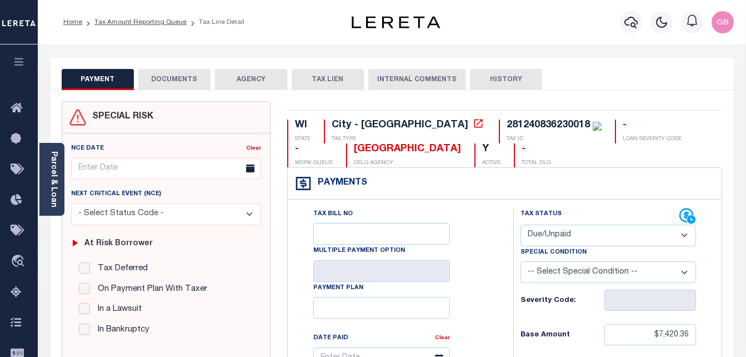
click at [136, 17] on ol "Home Tax Amount Reporting Queue Tax Line Detail" at bounding box center [153, 22] width 199 height 23
click at [136, 26] on link "Tax Amount Reporting Queue" at bounding box center [140, 22] width 92 height 7
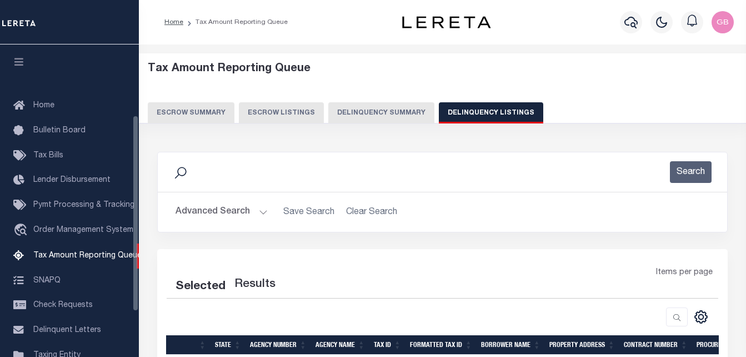
select select "100"
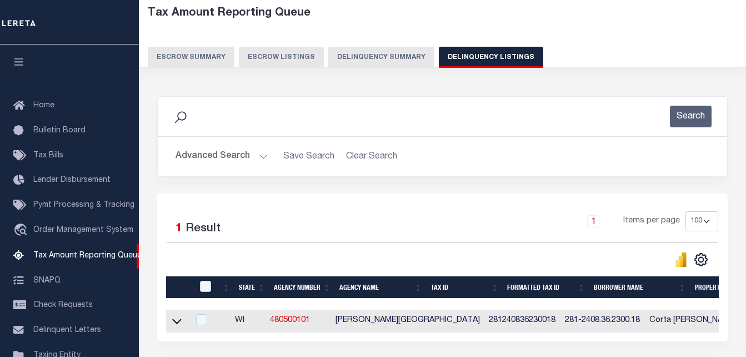
scroll to position [112, 0]
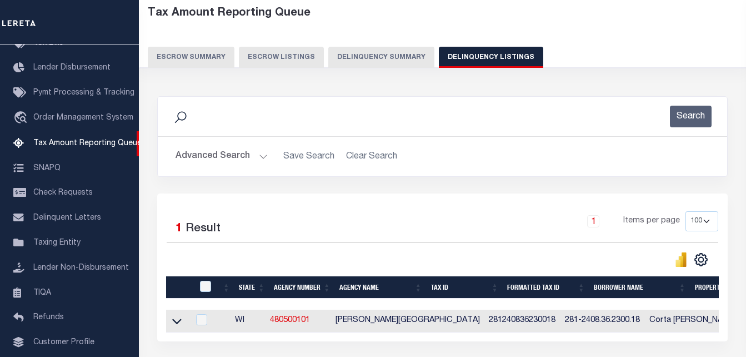
click at [265, 160] on button "Advanced Search" at bounding box center [222, 157] width 92 height 22
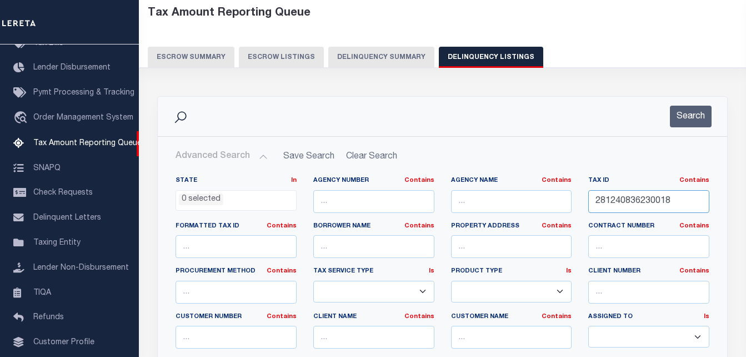
click at [609, 197] on input "281240836230018" at bounding box center [649, 201] width 121 height 23
paste input "9"
click at [680, 111] on button "Search" at bounding box center [691, 117] width 42 height 22
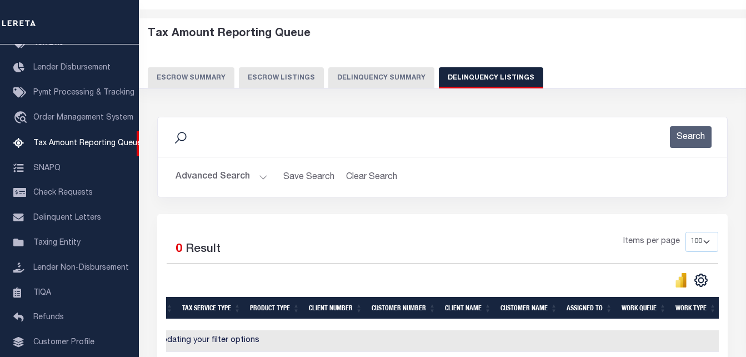
scroll to position [0, 0]
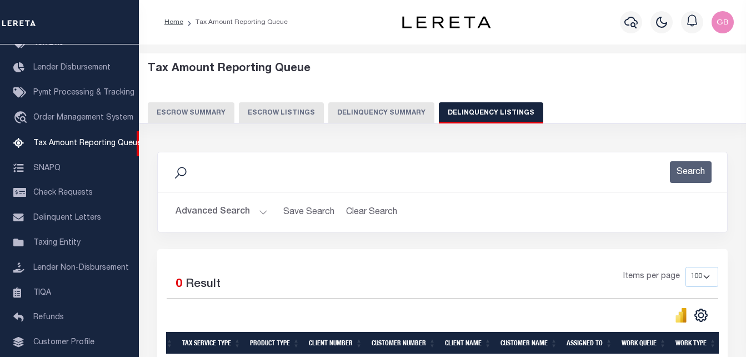
click at [262, 210] on button "Advanced Search" at bounding box center [222, 212] width 92 height 22
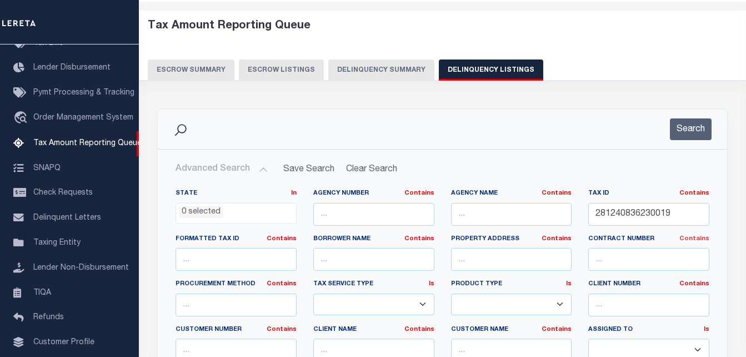
scroll to position [56, 0]
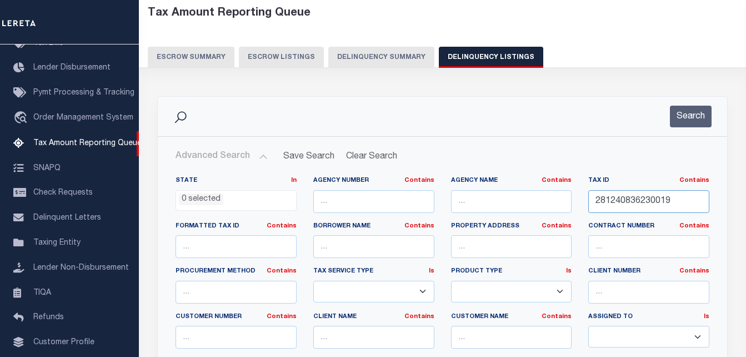
click at [649, 202] on input "281240836230019" at bounding box center [649, 201] width 121 height 23
click at [649, 197] on input "281240836230019" at bounding box center [649, 201] width 121 height 23
click at [649, 208] on input "281240836230019" at bounding box center [649, 201] width 121 height 23
paste input "8"
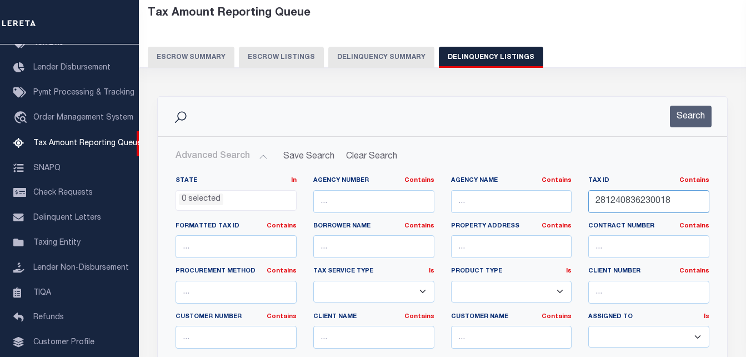
type input "281240836230018"
click at [678, 104] on div "Search" at bounding box center [443, 116] width 570 height 39
click at [681, 110] on button "Search" at bounding box center [691, 117] width 42 height 22
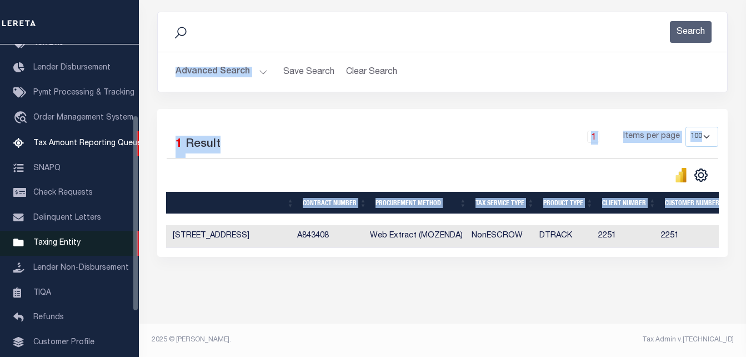
scroll to position [0, 97]
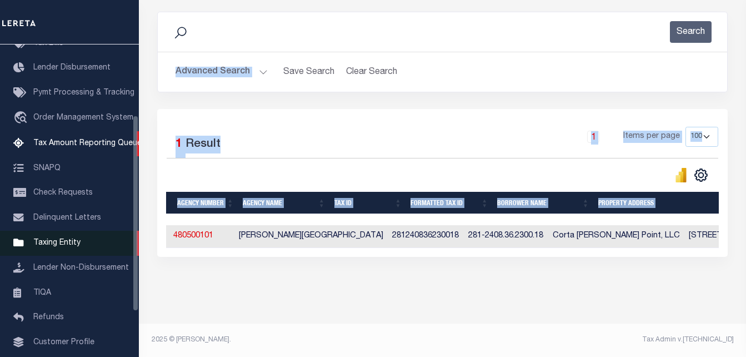
drag, startPoint x: 396, startPoint y: 248, endPoint x: 44, endPoint y: 245, distance: 351.9
click at [44, 245] on div "Home Tax Amount Reporting Queue" at bounding box center [373, 108] width 746 height 497
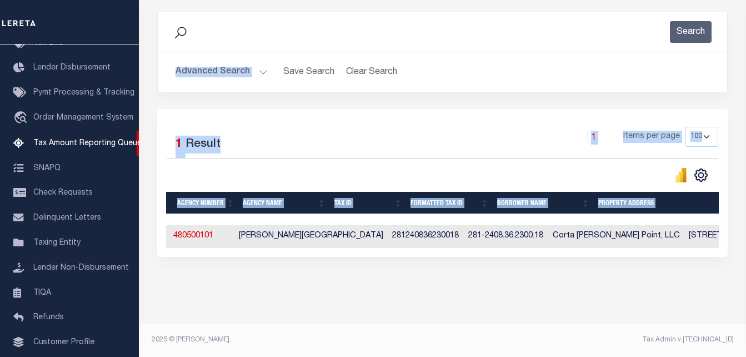
click at [257, 141] on div "Selected 1 Result" at bounding box center [230, 142] width 126 height 31
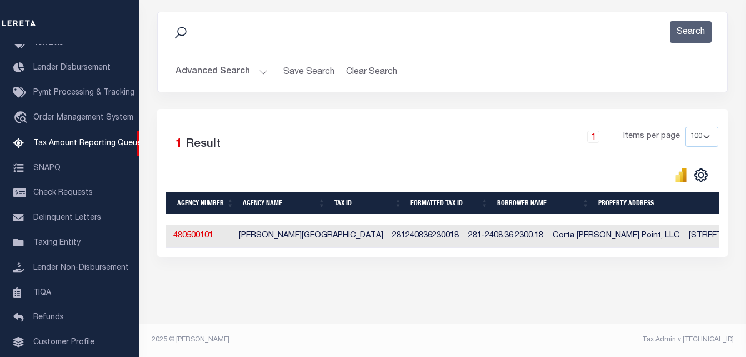
scroll to position [0, 0]
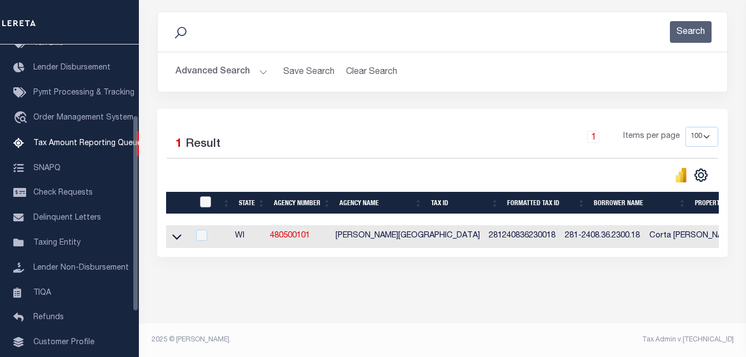
click at [202, 197] on input "checkbox" at bounding box center [205, 201] width 11 height 11
checkbox input "true"
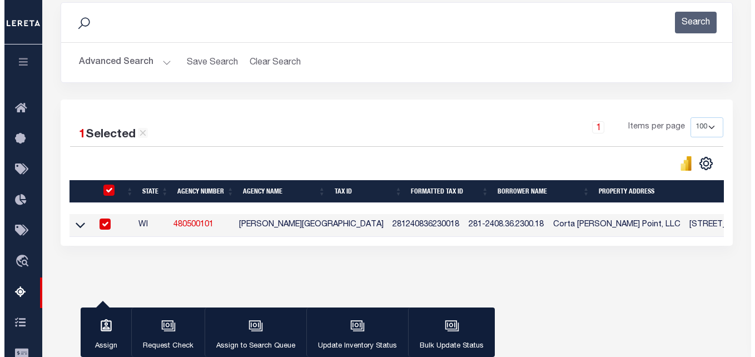
scroll to position [148, 0]
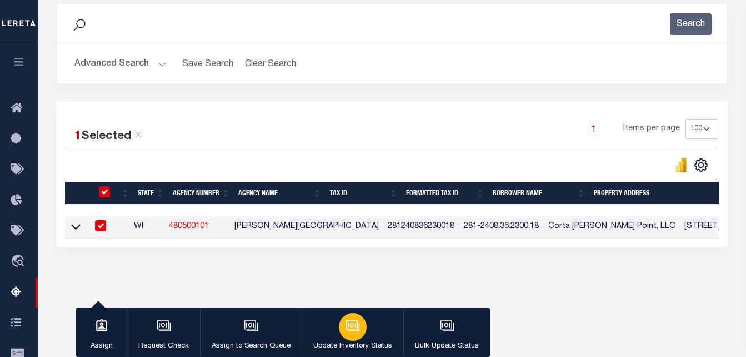
click at [364, 333] on button "Update Inventory Status" at bounding box center [353, 332] width 102 height 50
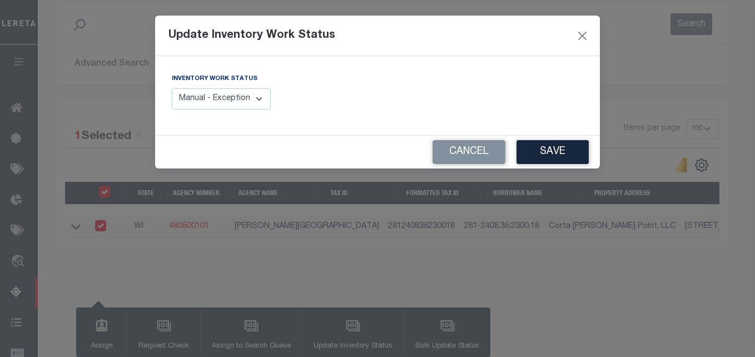
click at [255, 97] on select "Manual - Exception Pended - Awaiting Search Late Add Exception Completed" at bounding box center [221, 99] width 99 height 22
select select "4"
click at [172, 88] on select "Manual - Exception Pended - Awaiting Search Late Add Exception Completed" at bounding box center [221, 99] width 99 height 22
click at [550, 151] on button "Save" at bounding box center [552, 152] width 72 height 24
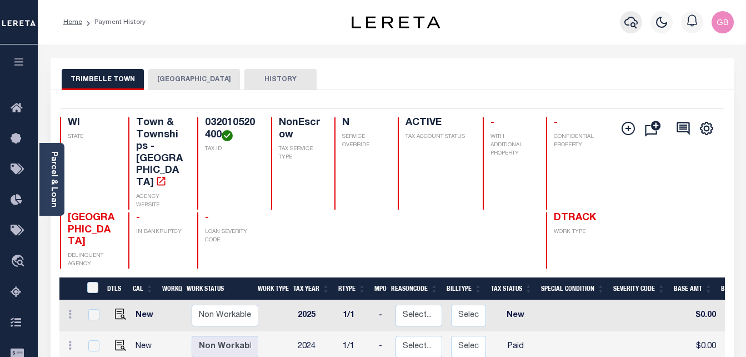
click at [625, 19] on icon "button" at bounding box center [631, 22] width 13 height 13
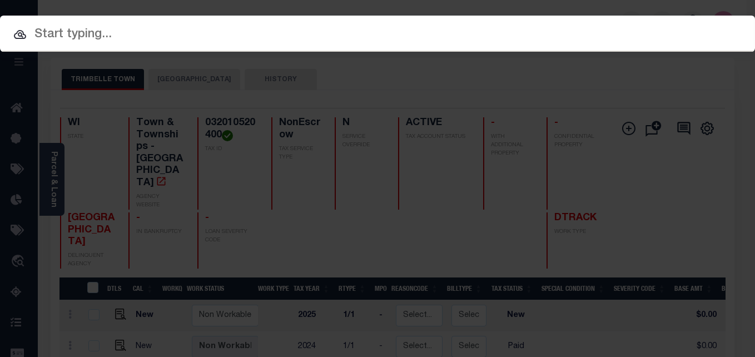
click at [347, 41] on input "text" at bounding box center [377, 34] width 755 height 19
paste input "281240836230019"
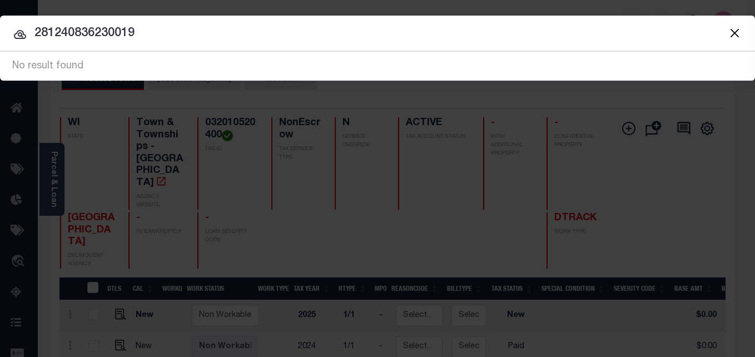
click at [168, 40] on input "281240836230019" at bounding box center [377, 33] width 755 height 19
type input "281240836230019"
